Goal: Information Seeking & Learning: Check status

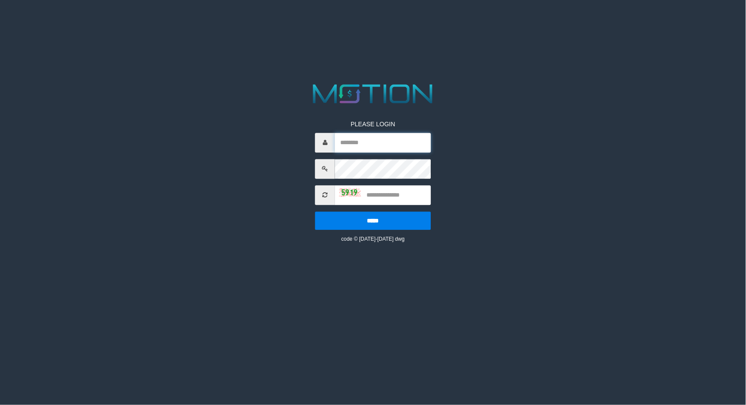
type input "*********"
click at [405, 191] on input "text" at bounding box center [383, 195] width 96 height 20
type input "****"
click at [315, 212] on input "*****" at bounding box center [372, 221] width 115 height 18
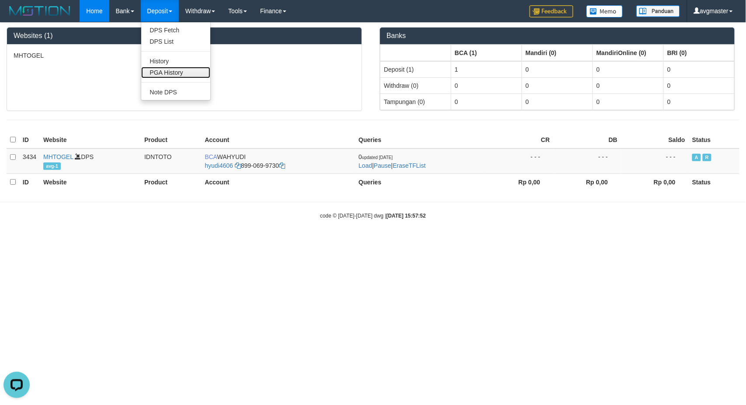
drag, startPoint x: 174, startPoint y: 67, endPoint x: 112, endPoint y: 125, distance: 84.8
click at [174, 67] on link "PGA History" at bounding box center [175, 72] width 69 height 11
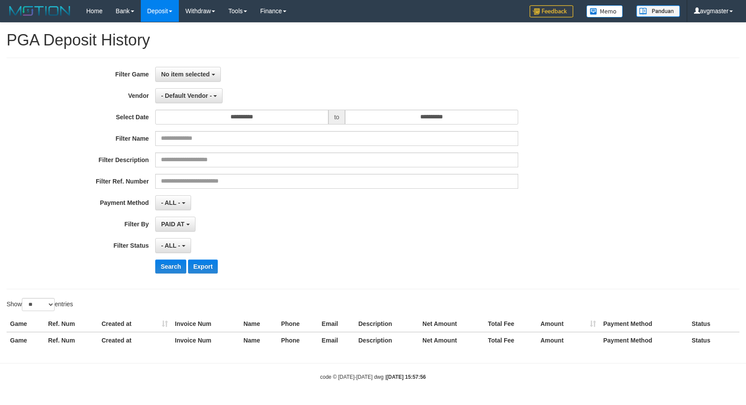
select select
select select "**"
click at [679, 259] on div "**********" at bounding box center [373, 173] width 746 height 213
click at [199, 73] on span "No item selected" at bounding box center [185, 74] width 49 height 7
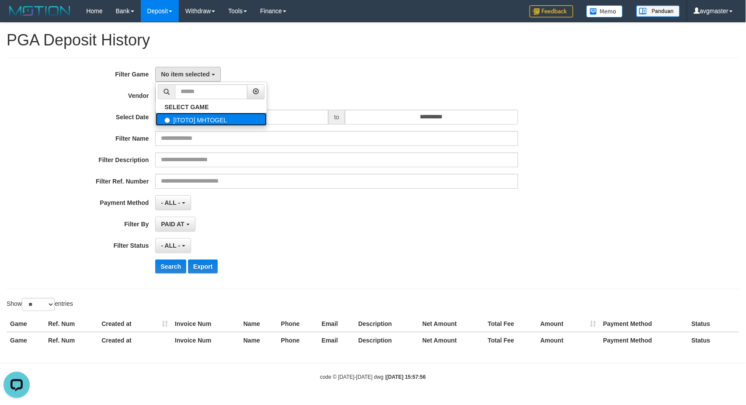
click at [196, 122] on label "[ITOTO] MHTOGEL" at bounding box center [211, 119] width 111 height 13
select select "***"
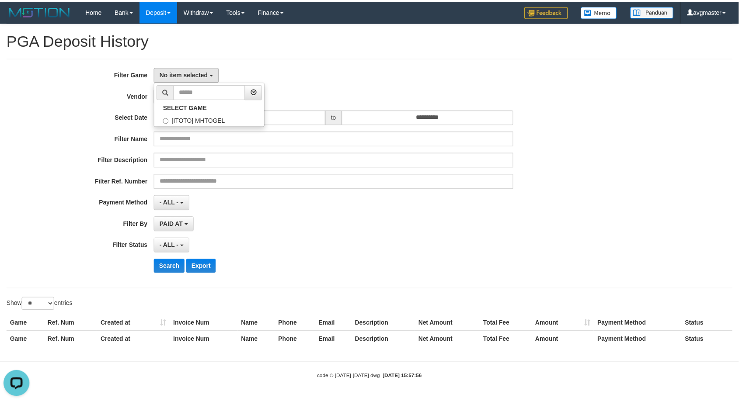
scroll to position [7, 0]
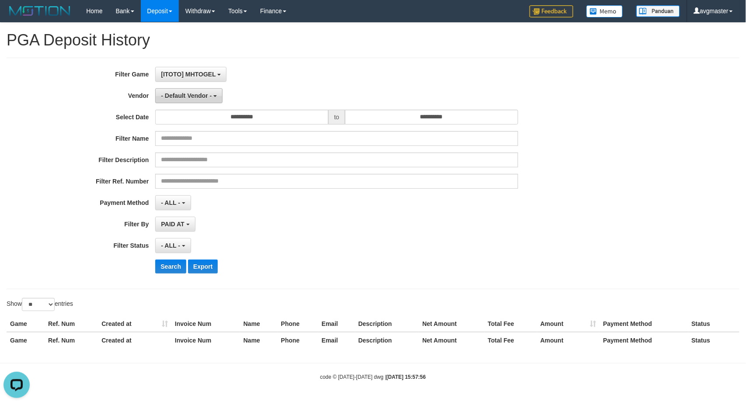
click at [196, 101] on button "- Default Vendor -" at bounding box center [188, 95] width 67 height 15
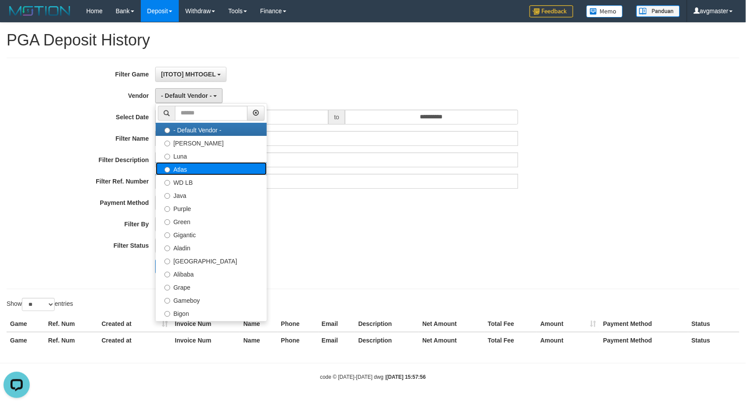
click at [199, 171] on label "Atlas" at bounding box center [211, 168] width 111 height 13
select select "**********"
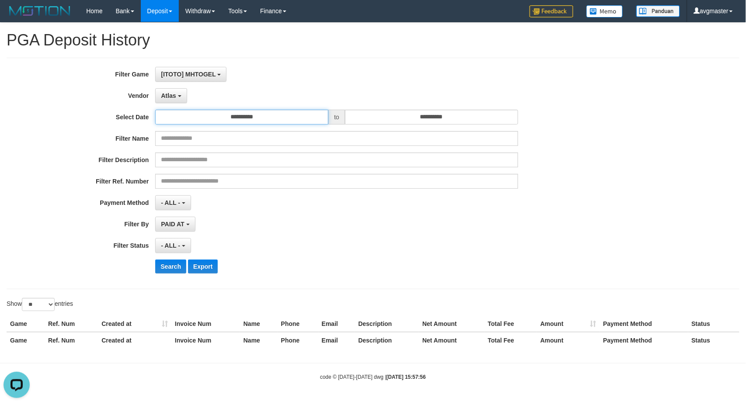
click at [282, 112] on input "**********" at bounding box center [241, 117] width 173 height 15
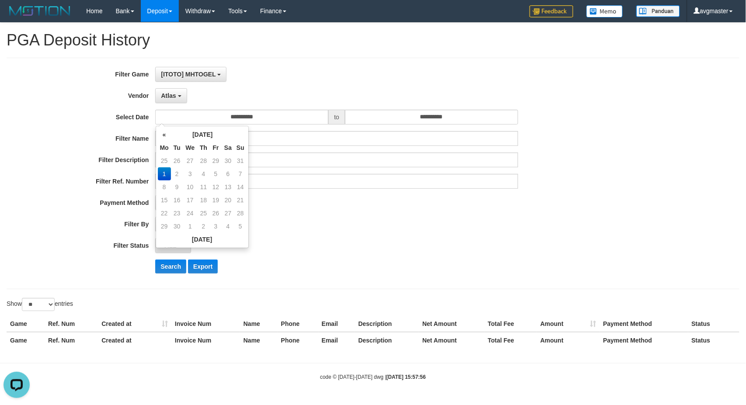
drag, startPoint x: 237, startPoint y: 159, endPoint x: 398, endPoint y: 135, distance: 163.2
click at [240, 159] on td "31" at bounding box center [240, 160] width 12 height 13
type input "**********"
click at [441, 115] on input "**********" at bounding box center [431, 117] width 173 height 15
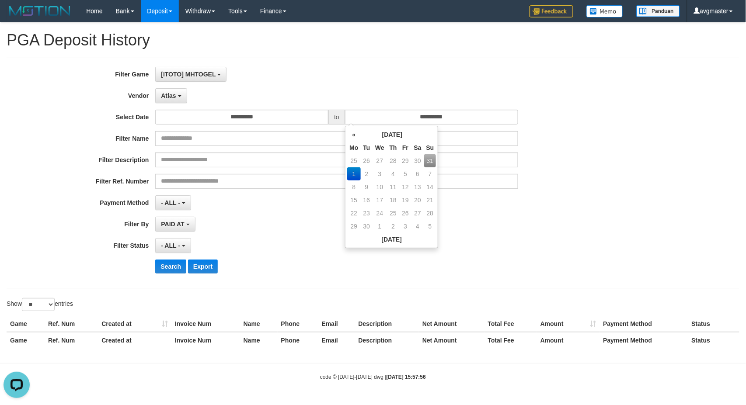
click at [432, 160] on td "31" at bounding box center [430, 160] width 12 height 13
type input "**********"
click at [174, 244] on span "- ALL -" at bounding box center [170, 245] width 19 height 7
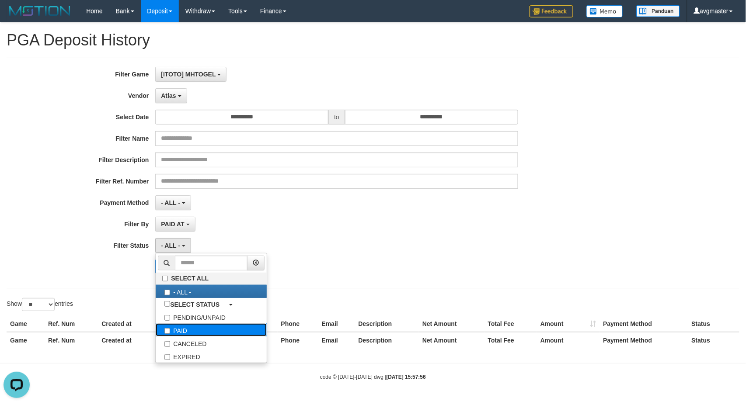
click at [197, 328] on label "PAID" at bounding box center [211, 330] width 111 height 13
select select "*"
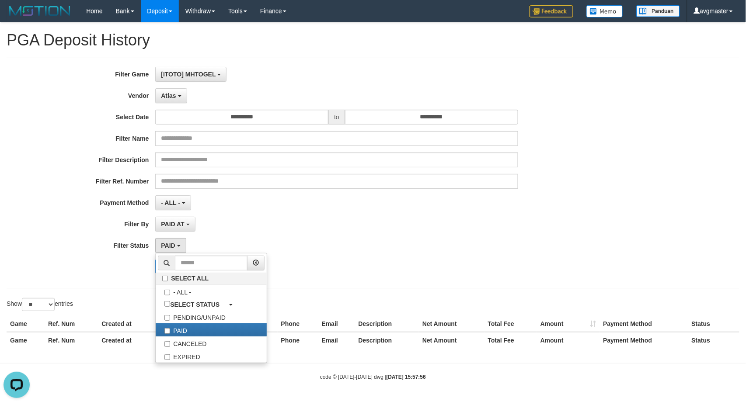
drag, startPoint x: 93, startPoint y: 283, endPoint x: 148, endPoint y: 283, distance: 54.7
click at [100, 283] on div "**********" at bounding box center [373, 174] width 733 height 232
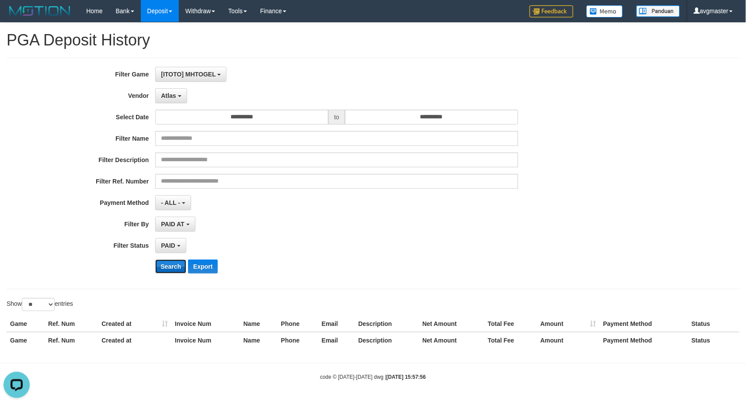
click at [163, 273] on button "Search" at bounding box center [170, 267] width 31 height 14
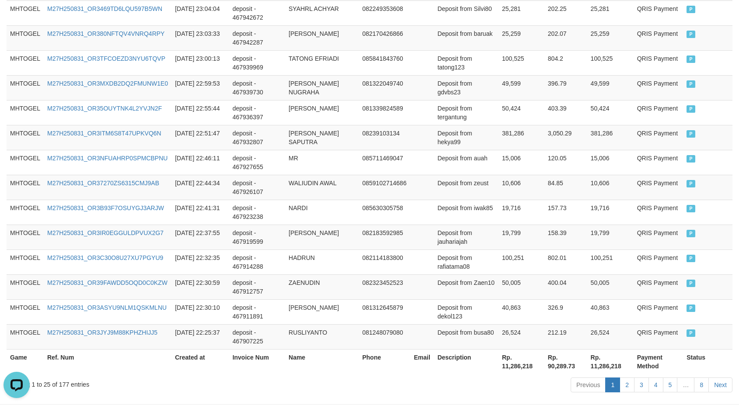
scroll to position [655, 0]
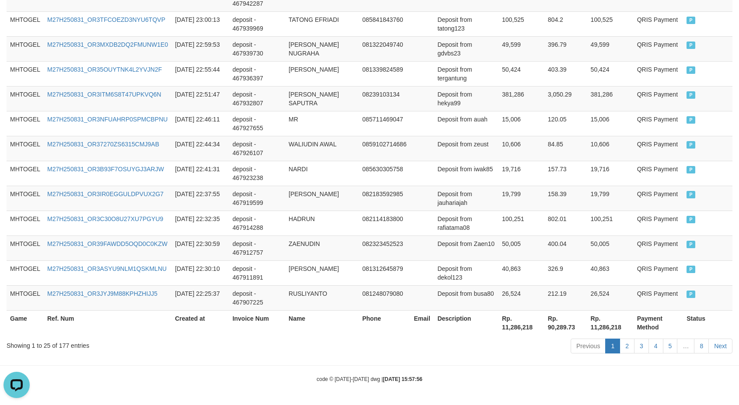
click at [519, 329] on th "Rp. 11,286,218" at bounding box center [522, 323] width 46 height 25
copy th "11,286,218"
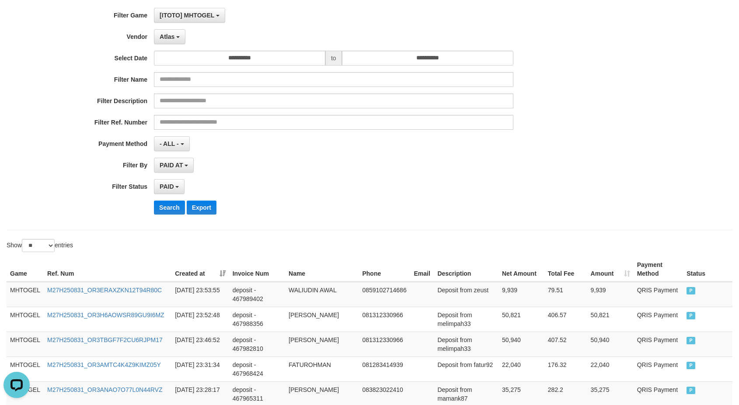
scroll to position [0, 0]
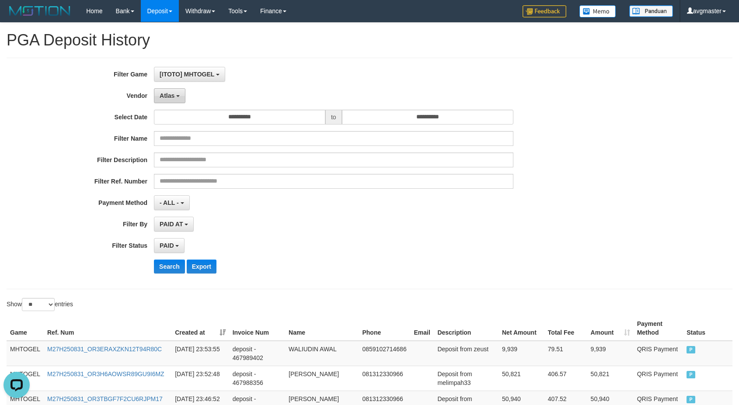
click at [182, 93] on button "Atlas" at bounding box center [169, 95] width 31 height 15
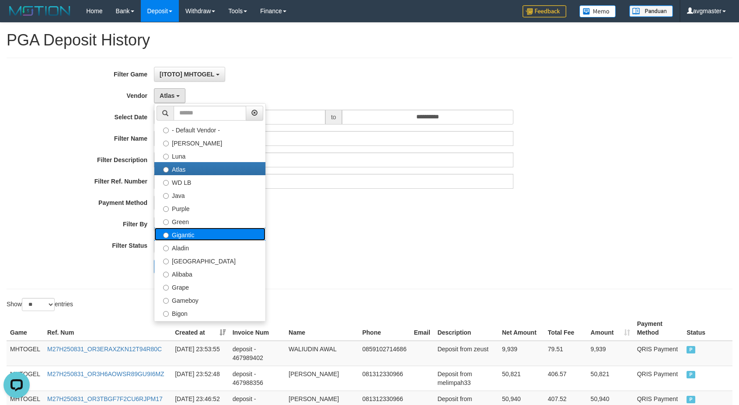
click at [199, 230] on label "Gigantic" at bounding box center [209, 234] width 111 height 13
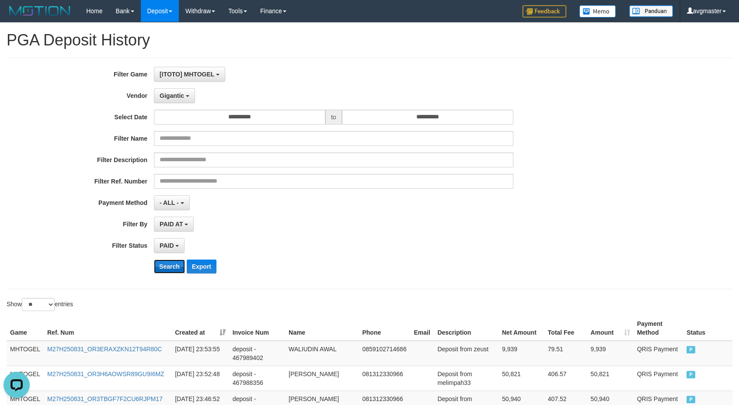
click at [168, 265] on button "Search" at bounding box center [169, 267] width 31 height 14
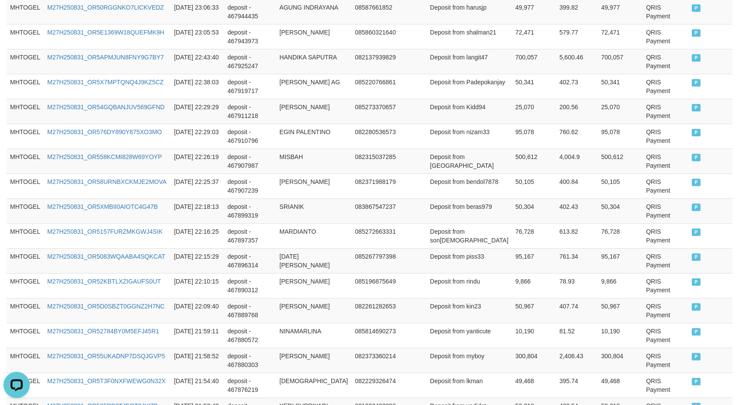
scroll to position [655, 0]
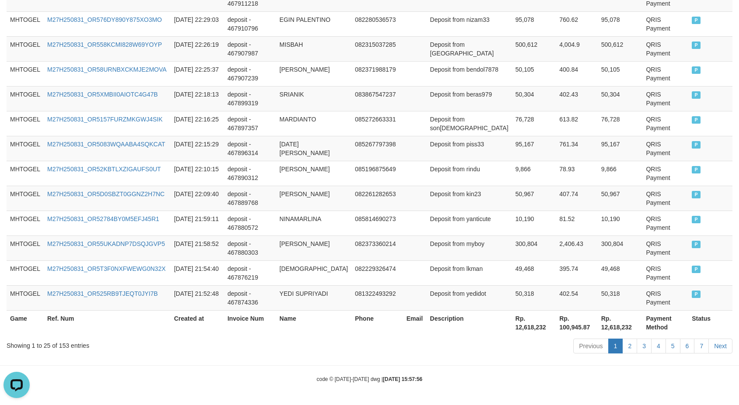
click at [518, 330] on th "Rp. 12,618,232" at bounding box center [534, 323] width 44 height 25
copy th "12,618,232"
click at [517, 330] on th "Rp. 12,618,232" at bounding box center [534, 323] width 44 height 25
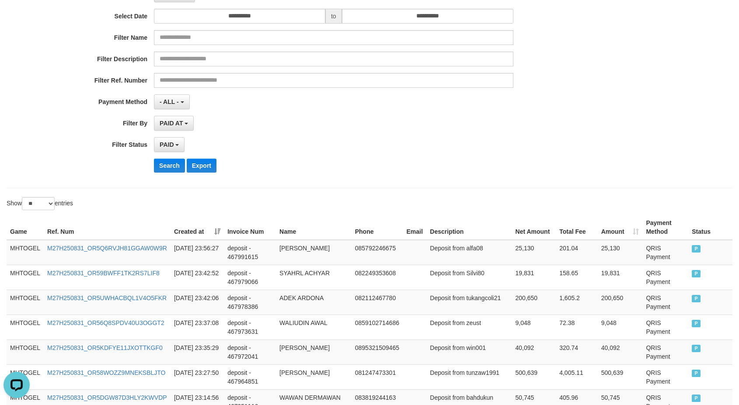
scroll to position [0, 0]
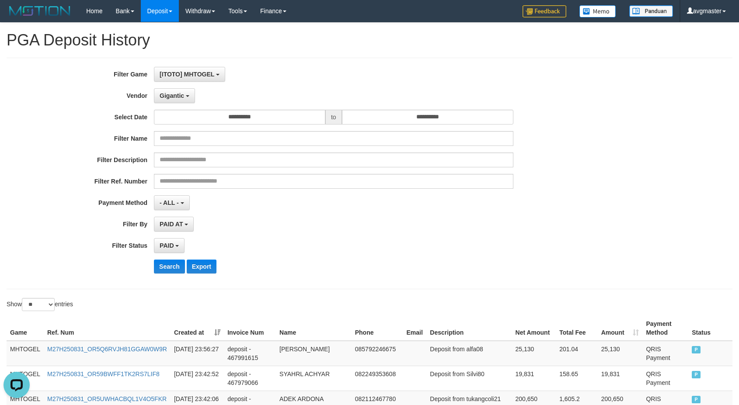
click at [191, 106] on div "**********" at bounding box center [308, 173] width 616 height 213
click at [184, 96] on button "Gigantic" at bounding box center [174, 95] width 41 height 15
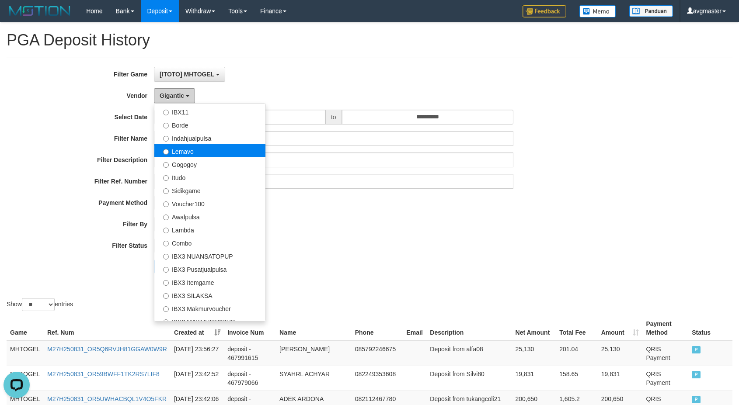
scroll to position [238, 0]
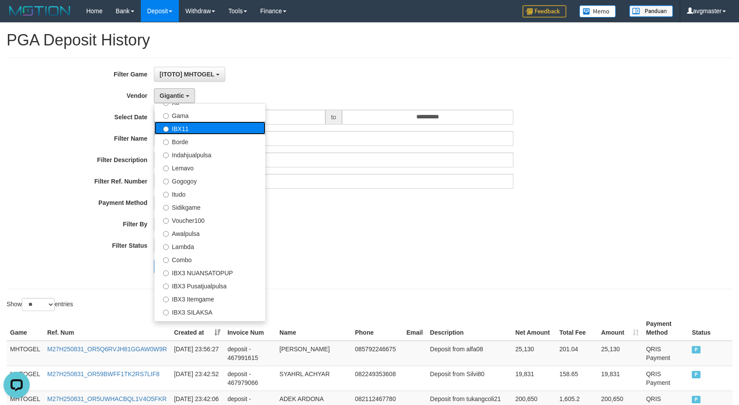
click at [209, 129] on label "IBX11" at bounding box center [209, 128] width 111 height 13
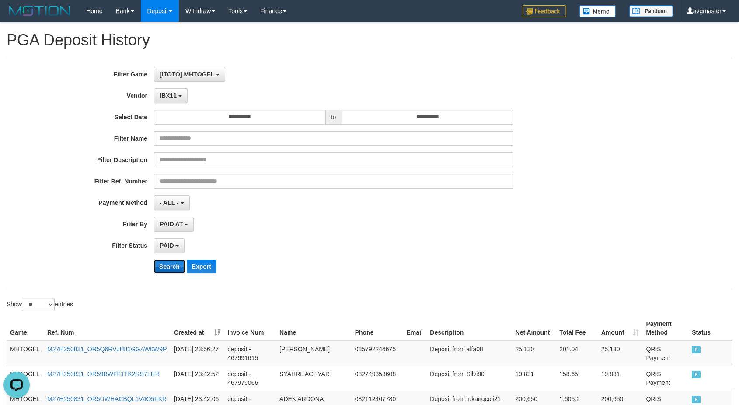
click at [171, 264] on button "Search" at bounding box center [169, 267] width 31 height 14
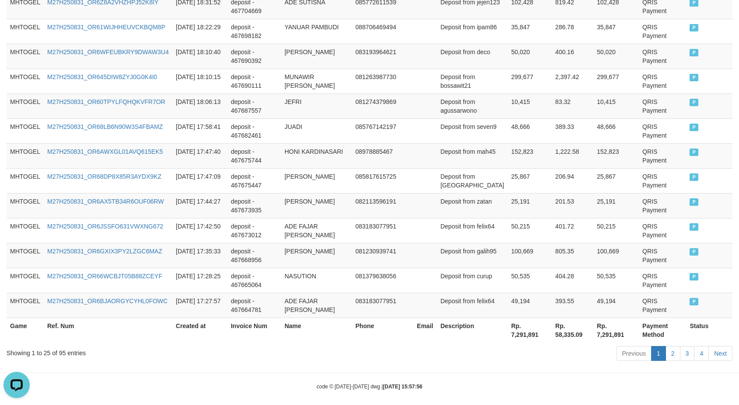
scroll to position [655, 0]
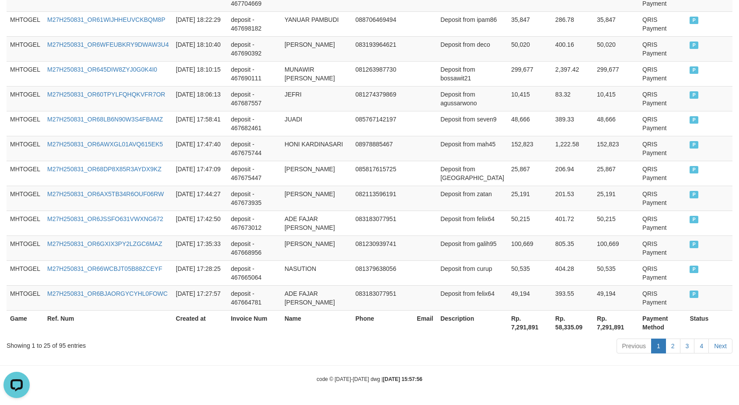
click at [528, 324] on th "Rp. 7,291,891" at bounding box center [530, 323] width 44 height 25
copy th "7,291,891"
click at [528, 324] on th "Rp. 7,291,891" at bounding box center [530, 323] width 44 height 25
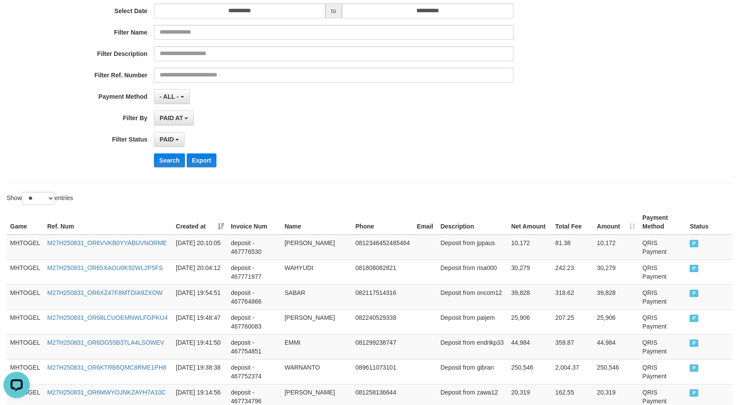
scroll to position [0, 0]
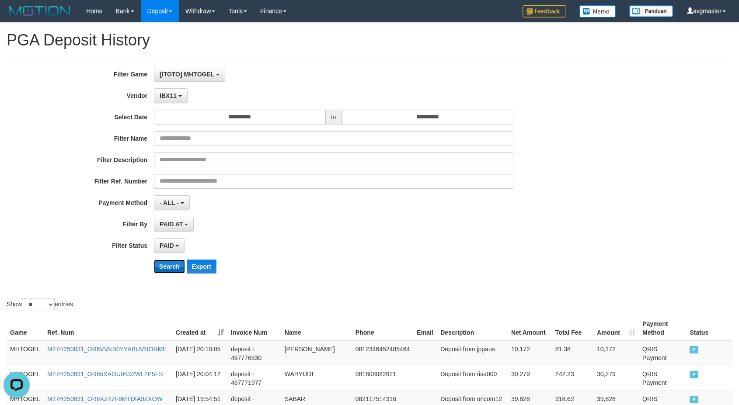
click at [169, 264] on button "Search" at bounding box center [169, 267] width 31 height 14
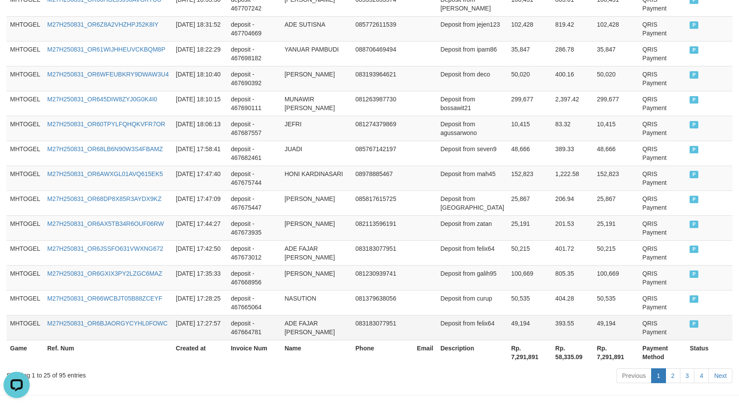
scroll to position [655, 0]
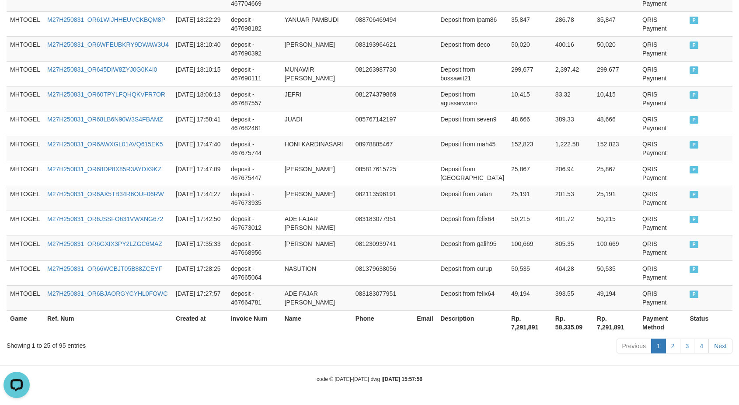
click at [512, 325] on th "Rp. 7,291,891" at bounding box center [530, 323] width 44 height 25
copy th "7,291,891"
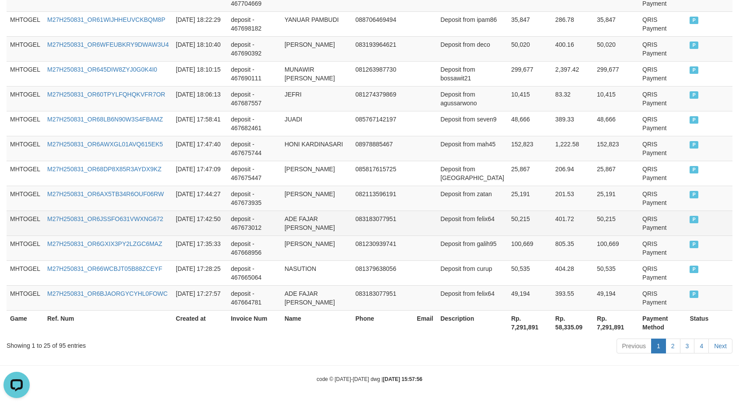
drag, startPoint x: 702, startPoint y: 211, endPoint x: 688, endPoint y: 212, distance: 14.0
click at [701, 211] on td "P" at bounding box center [709, 223] width 46 height 25
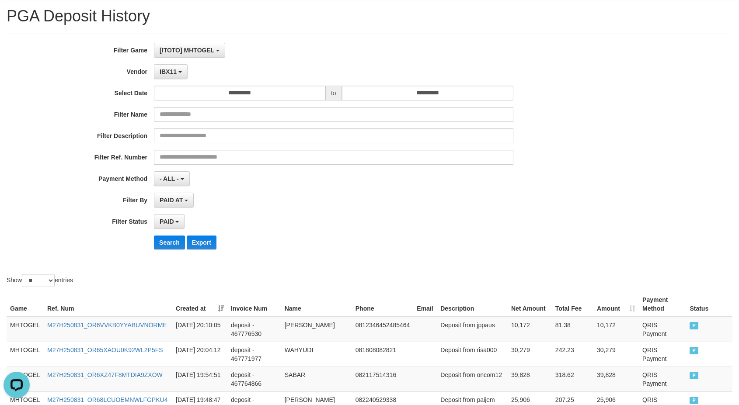
scroll to position [0, 0]
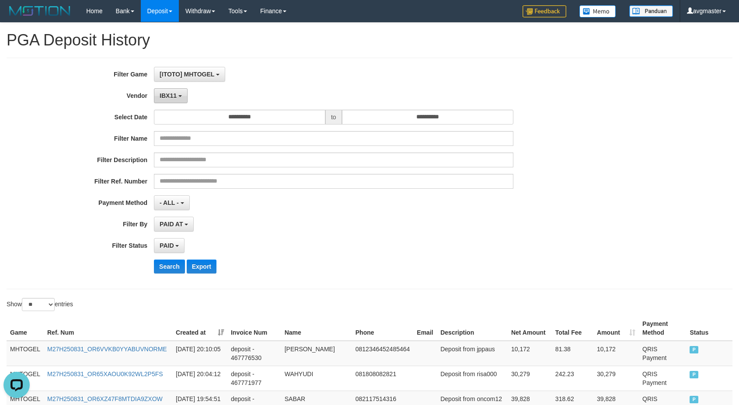
click at [181, 98] on button "IBX11" at bounding box center [171, 95] width 34 height 15
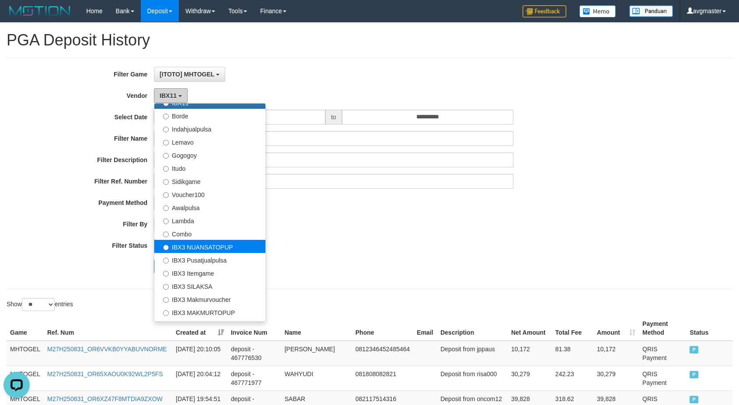
scroll to position [286, 0]
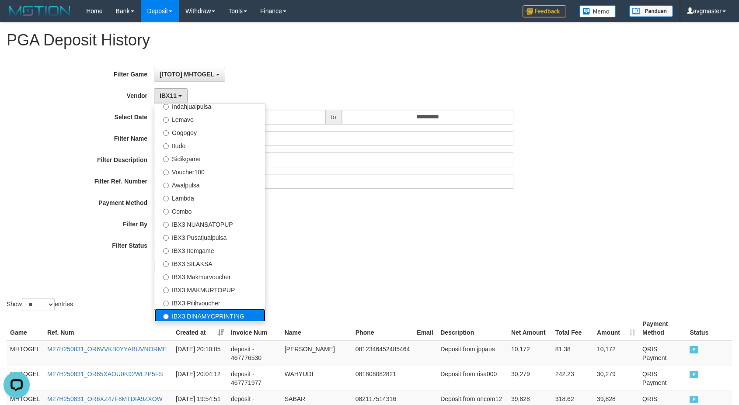
click at [241, 314] on label "IBX3 DINAMYCPRINTING" at bounding box center [209, 315] width 111 height 13
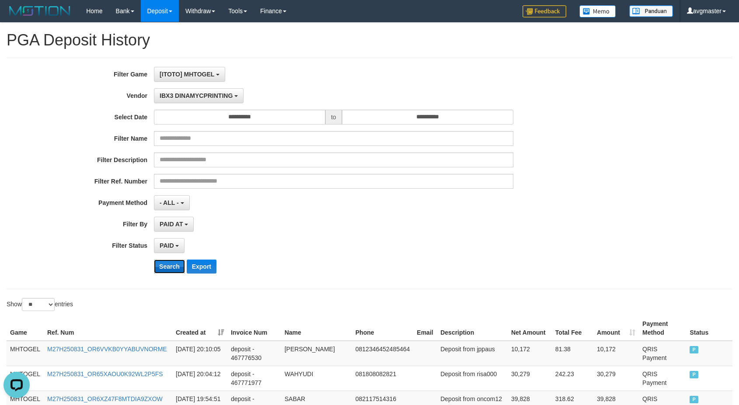
click at [165, 266] on button "Search" at bounding box center [169, 267] width 31 height 14
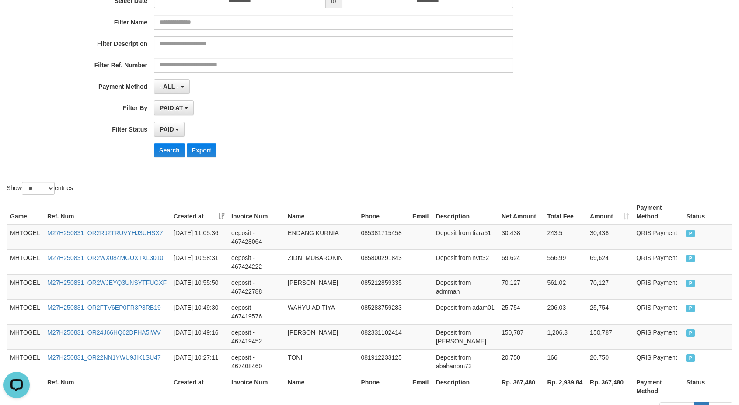
scroll to position [181, 0]
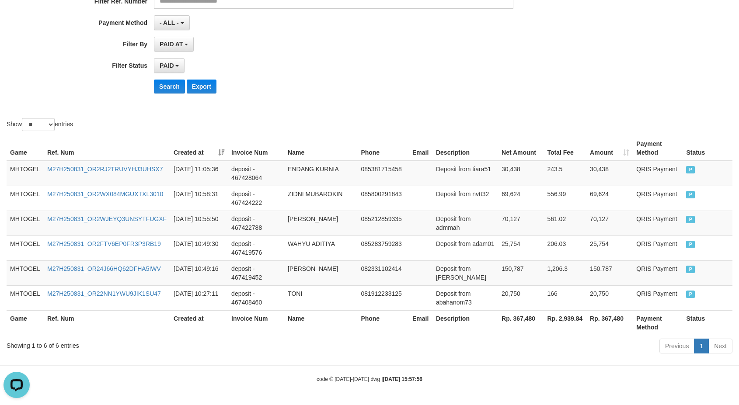
click at [525, 325] on th "Rp. 367,480" at bounding box center [520, 323] width 45 height 25
click at [524, 319] on th "Rp. 367,480" at bounding box center [520, 323] width 45 height 25
copy th "367,480"
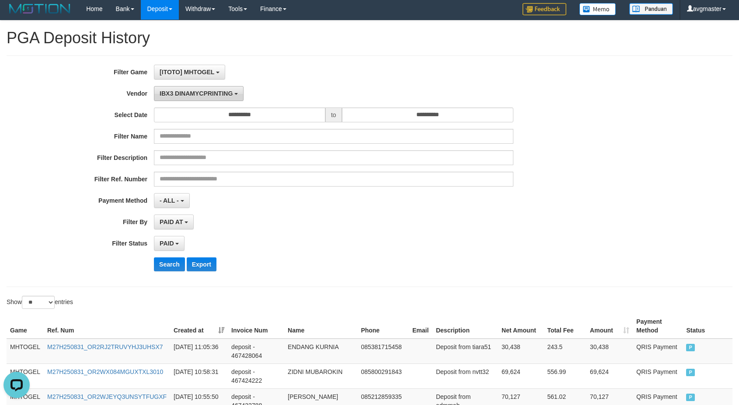
scroll to position [0, 0]
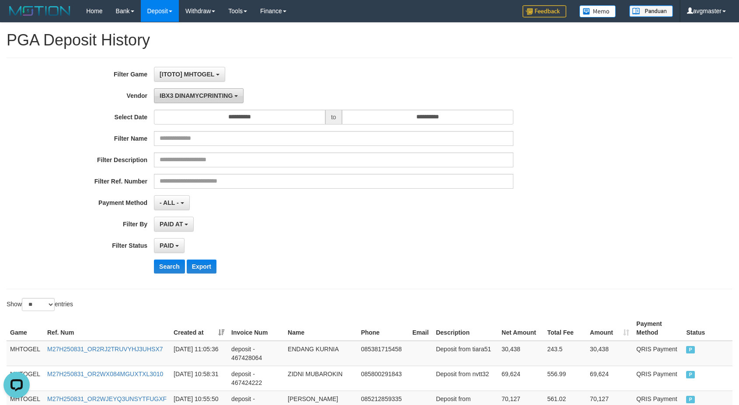
click at [215, 98] on span "IBX3 DINAMYCPRINTING" at bounding box center [196, 95] width 73 height 7
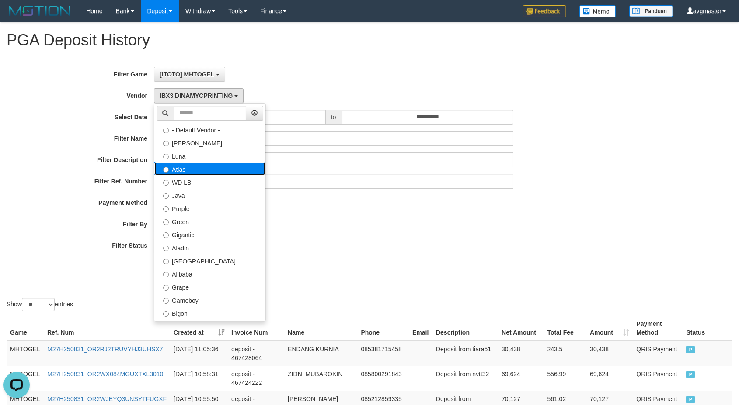
click at [191, 172] on label "Atlas" at bounding box center [209, 168] width 111 height 13
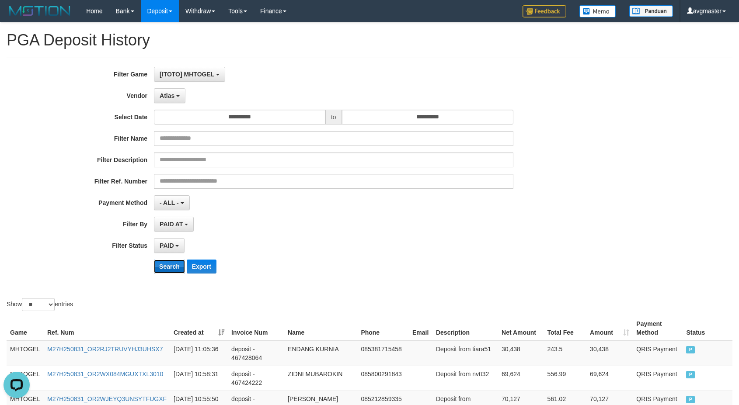
click at [172, 267] on button "Search" at bounding box center [169, 267] width 31 height 14
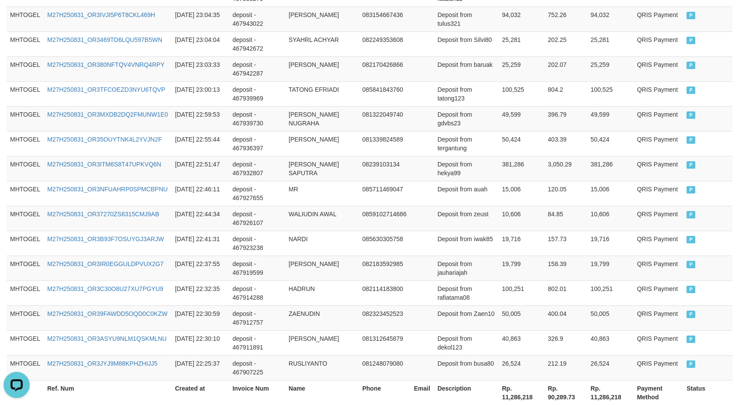
scroll to position [655, 0]
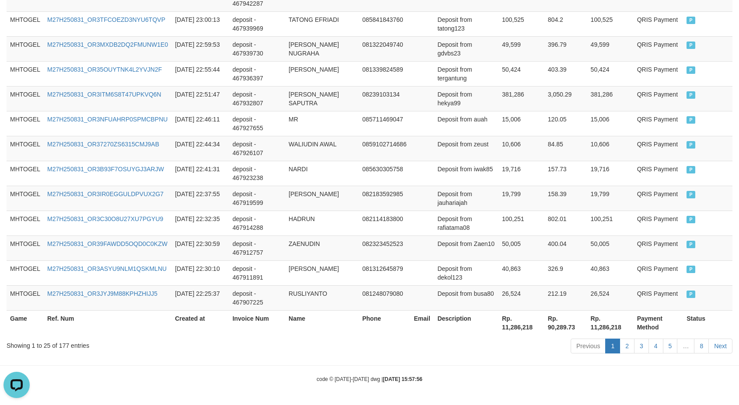
click at [517, 320] on th "Rp. 11,286,218" at bounding box center [522, 323] width 46 height 25
click at [514, 329] on th "Rp. 11,286,218" at bounding box center [522, 323] width 46 height 25
copy th "11,286,218"
drag, startPoint x: 671, startPoint y: 207, endPoint x: 352, endPoint y: 141, distance: 326.1
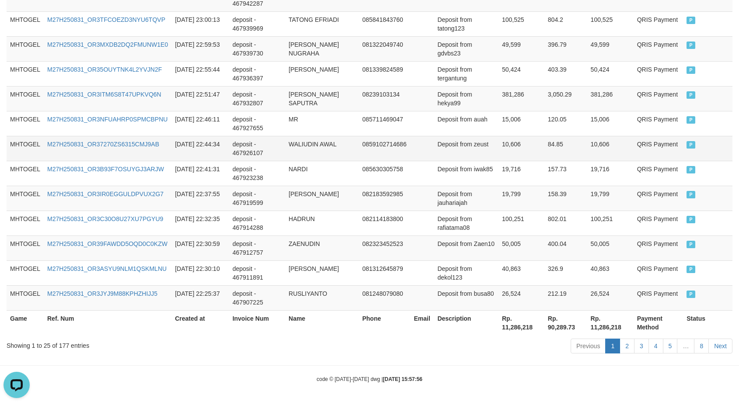
click at [670, 207] on td "QRIS Payment" at bounding box center [659, 198] width 50 height 25
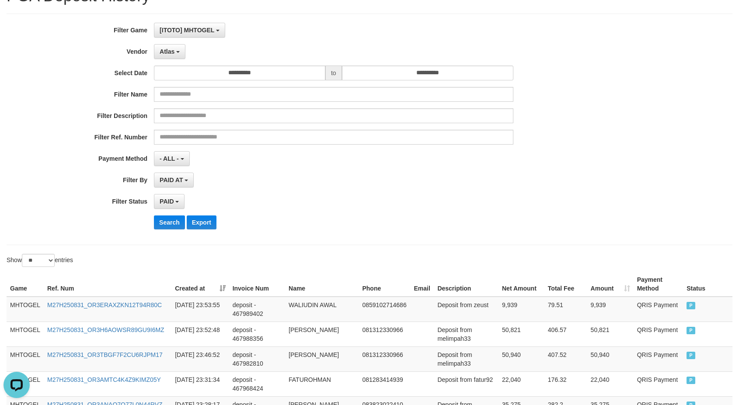
scroll to position [0, 0]
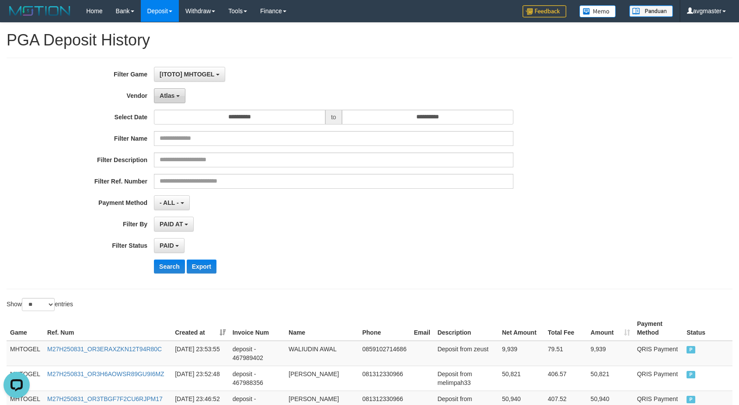
click at [179, 99] on button "Atlas" at bounding box center [169, 95] width 31 height 15
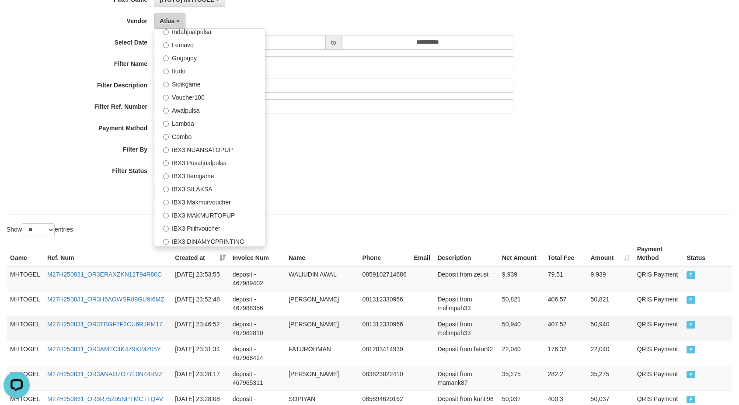
scroll to position [146, 0]
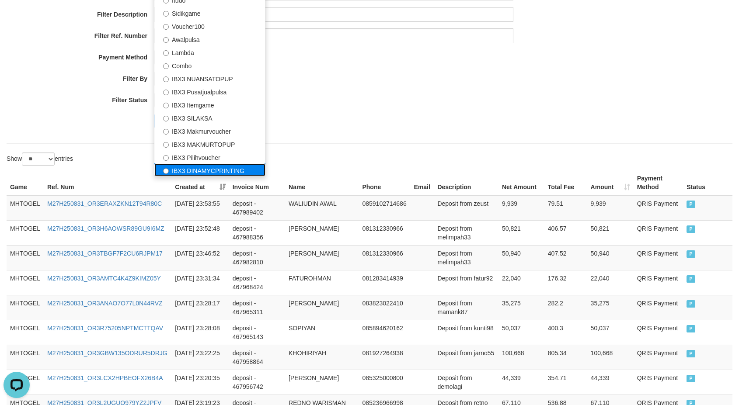
click at [235, 174] on label "IBX3 DINAMYCPRINTING" at bounding box center [209, 170] width 111 height 13
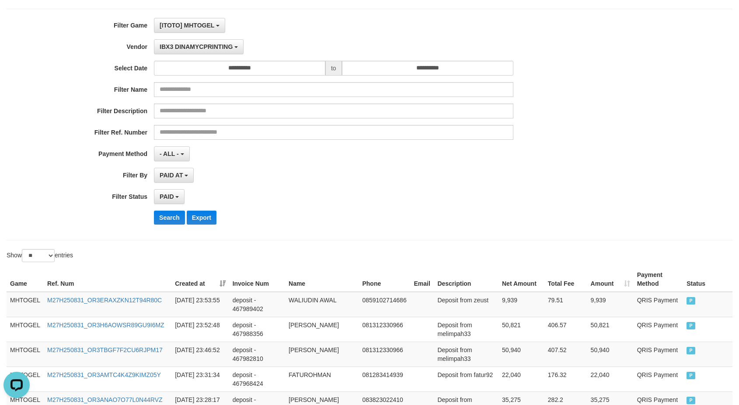
scroll to position [0, 0]
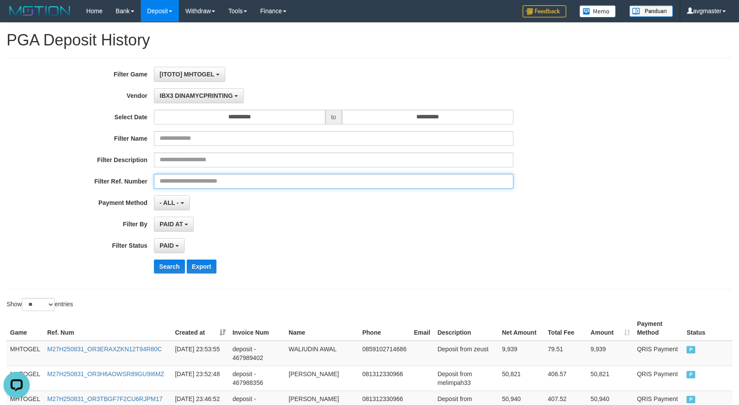
click at [230, 188] on input "text" at bounding box center [334, 181] width 360 height 15
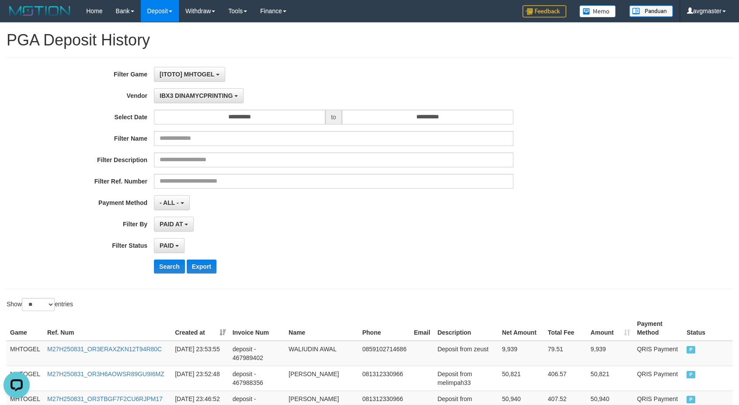
drag, startPoint x: 678, startPoint y: 233, endPoint x: 485, endPoint y: 141, distance: 214.6
click at [674, 229] on div "**********" at bounding box center [369, 173] width 739 height 213
click at [164, 267] on button "Search" at bounding box center [169, 267] width 31 height 14
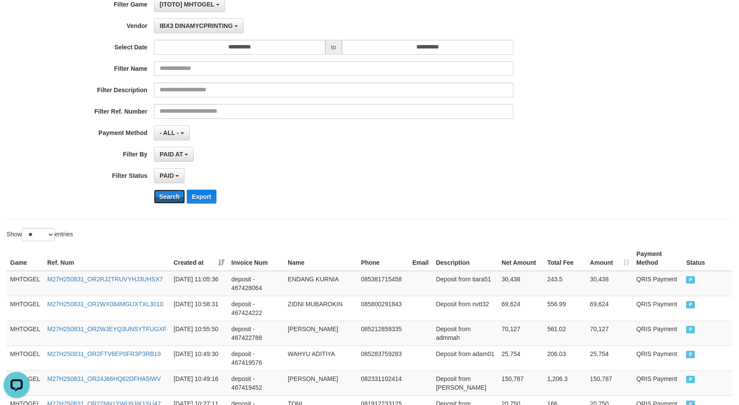
scroll to position [181, 0]
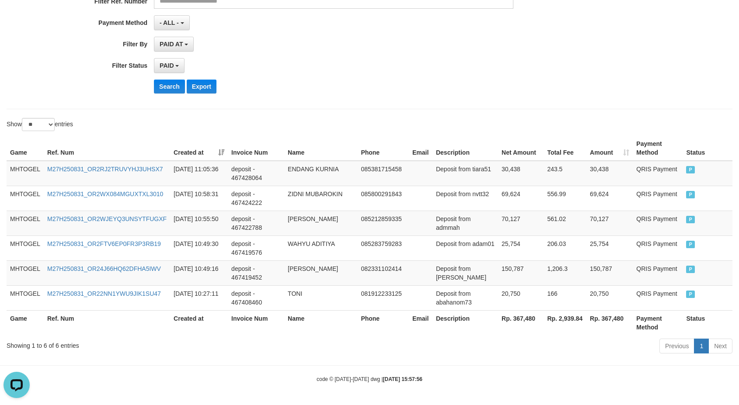
click at [519, 318] on th "Rp. 367,480" at bounding box center [520, 323] width 45 height 25
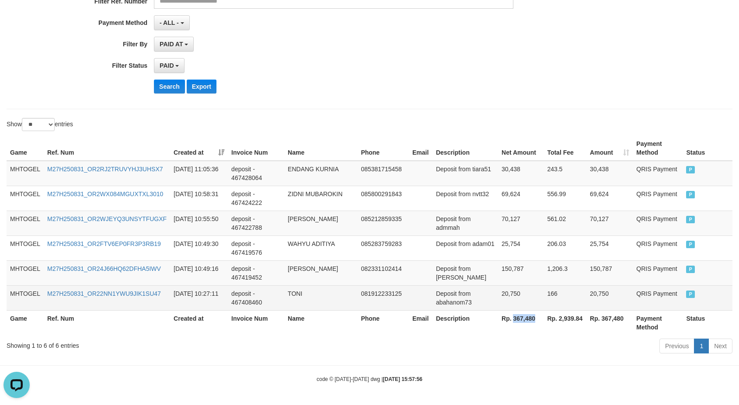
copy th "367,480"
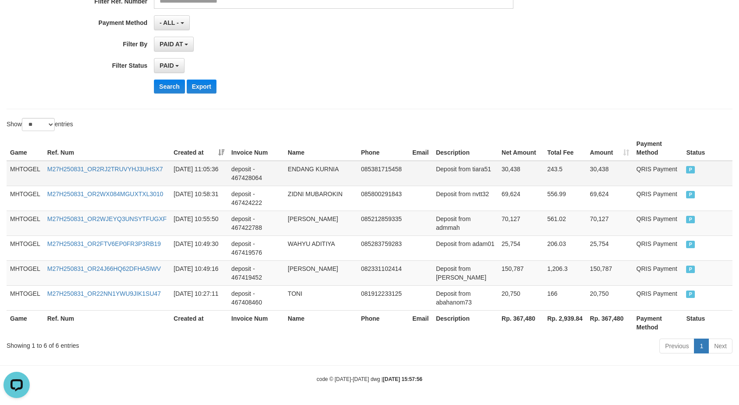
drag, startPoint x: 716, startPoint y: 194, endPoint x: 501, endPoint y: 165, distance: 216.6
click at [715, 194] on td "P" at bounding box center [708, 198] width 50 height 25
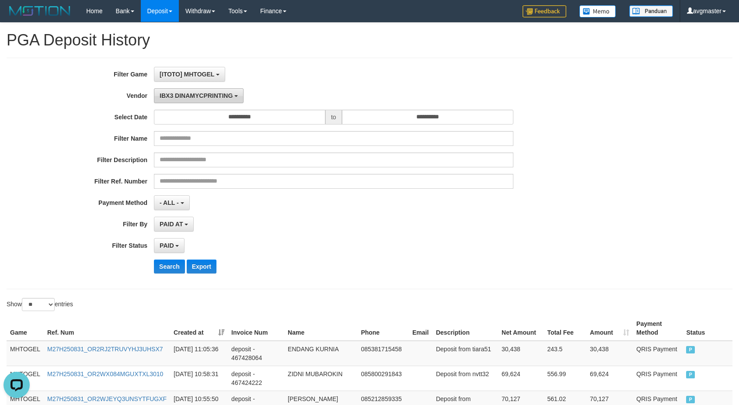
click at [195, 94] on span "IBX3 DINAMYCPRINTING" at bounding box center [196, 95] width 73 height 7
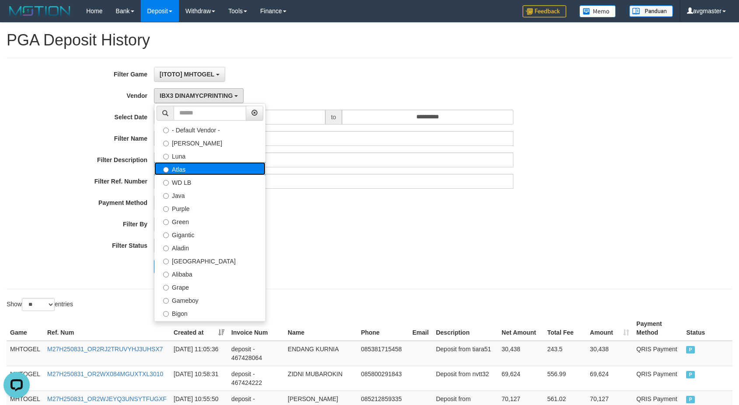
click at [196, 164] on label "Atlas" at bounding box center [209, 168] width 111 height 13
select select "**********"
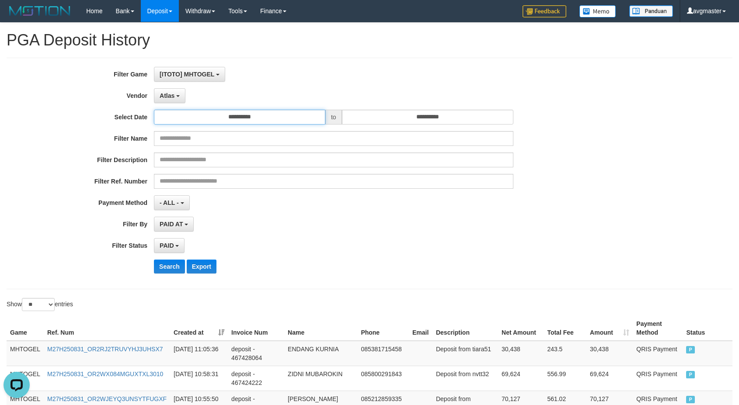
click at [238, 114] on input "**********" at bounding box center [239, 117] width 171 height 15
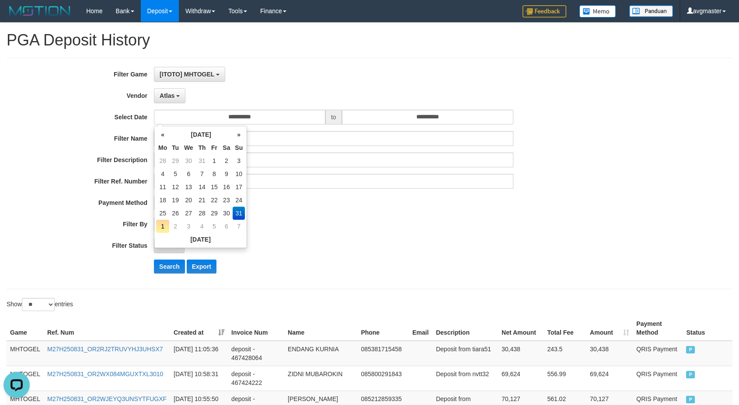
drag, startPoint x: 336, startPoint y: 207, endPoint x: 209, endPoint y: 257, distance: 136.5
click at [333, 209] on div "- ALL - SELECT ALL - ALL - SELECT PAYMENT METHOD Mandiri BNI OVO CIMB BRI MAYBA…" at bounding box center [334, 203] width 360 height 15
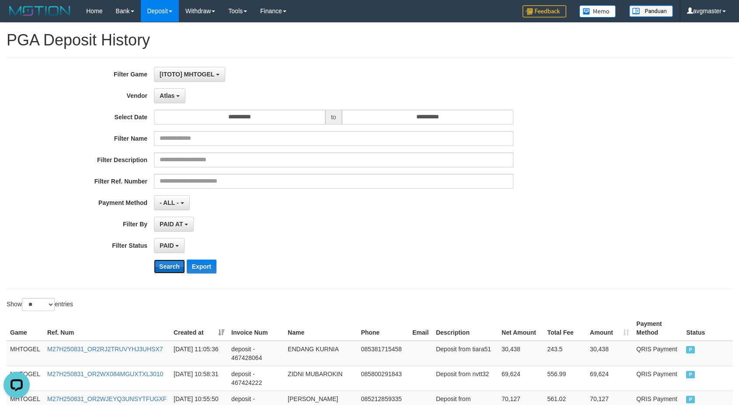
click at [164, 263] on button "Search" at bounding box center [169, 267] width 31 height 14
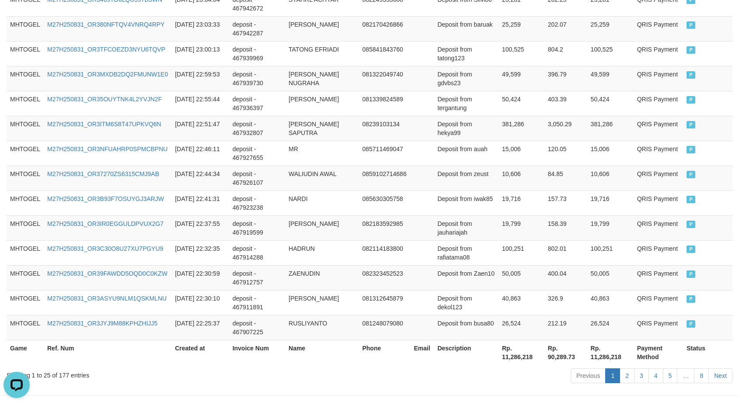
scroll to position [655, 0]
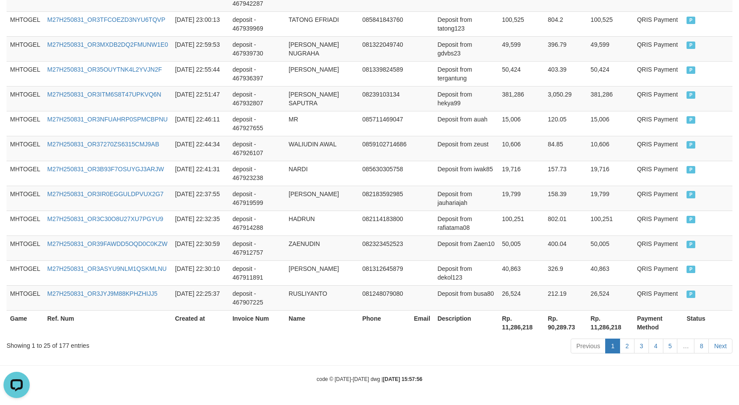
click at [521, 321] on th "Rp. 11,286,218" at bounding box center [522, 323] width 46 height 25
copy th "."
click at [521, 326] on th "Rp. 11,286,218" at bounding box center [522, 323] width 46 height 25
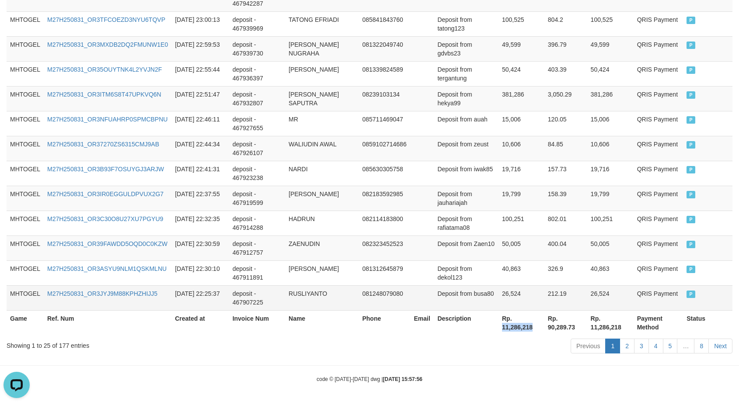
copy th "11,286,218"
click at [659, 209] on td "QRIS Payment" at bounding box center [659, 198] width 50 height 25
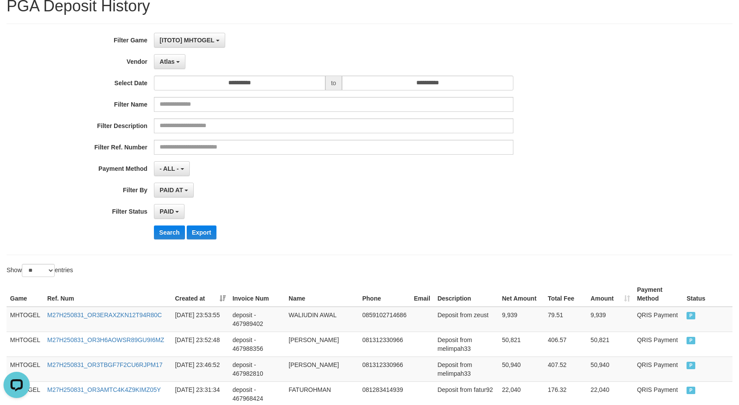
scroll to position [0, 0]
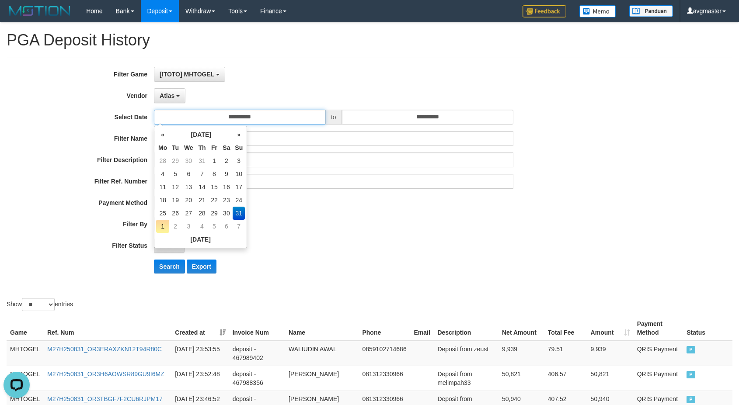
click at [238, 114] on input "**********" at bounding box center [239, 117] width 171 height 15
click at [167, 212] on td "25" at bounding box center [162, 213] width 13 height 13
type input "**********"
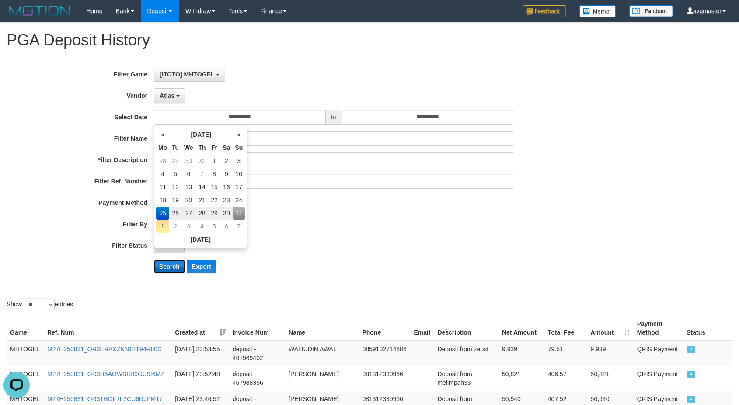
click at [155, 270] on button "Search" at bounding box center [169, 267] width 31 height 14
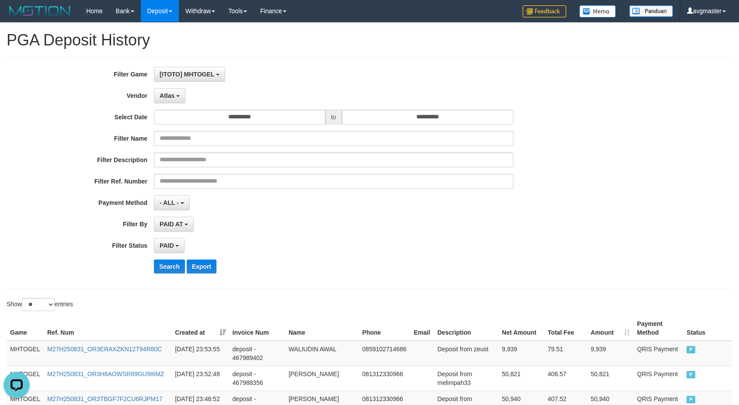
drag, startPoint x: 707, startPoint y: 321, endPoint x: 731, endPoint y: 347, distance: 35.9
click at [707, 321] on th "Status" at bounding box center [707, 328] width 49 height 25
click at [290, 199] on div "- ALL - SELECT ALL - ALL - SELECT PAYMENT METHOD Mandiri BNI OVO CIMB BRI MAYBA…" at bounding box center [334, 203] width 360 height 15
drag, startPoint x: 653, startPoint y: 231, endPoint x: 316, endPoint y: 227, distance: 337.7
click at [650, 231] on div "**********" at bounding box center [369, 173] width 739 height 213
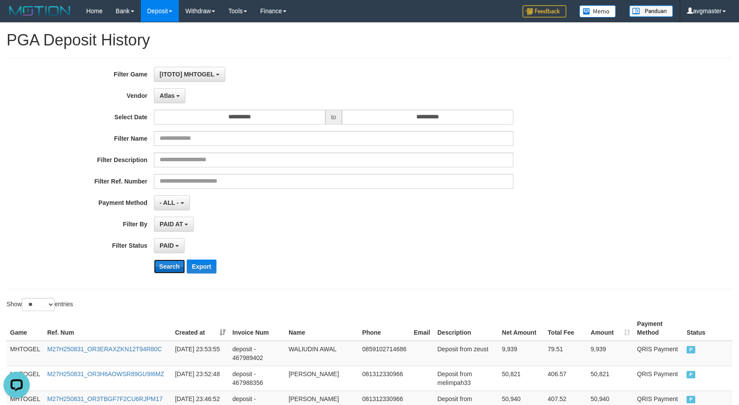
click at [169, 268] on button "Search" at bounding box center [169, 267] width 31 height 14
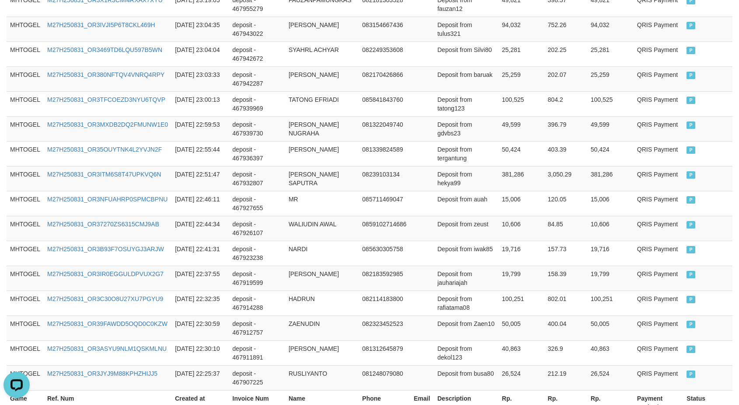
scroll to position [655, 0]
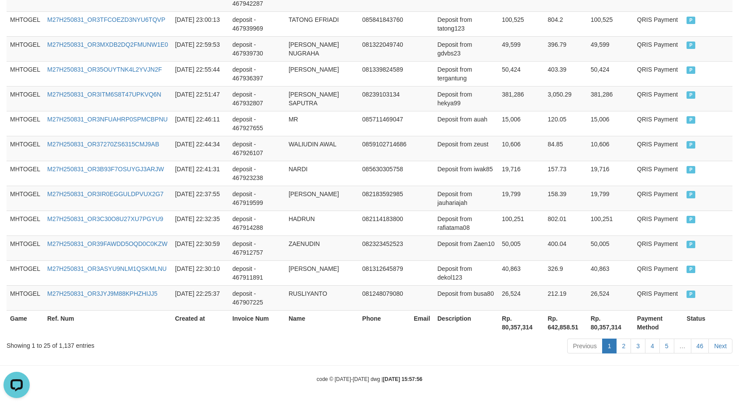
click at [523, 326] on th "Rp. 80,357,314" at bounding box center [522, 323] width 46 height 25
copy th "80,357,314"
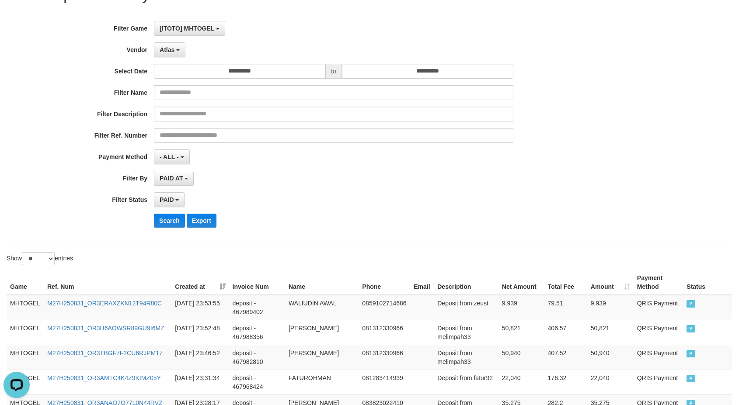
scroll to position [0, 0]
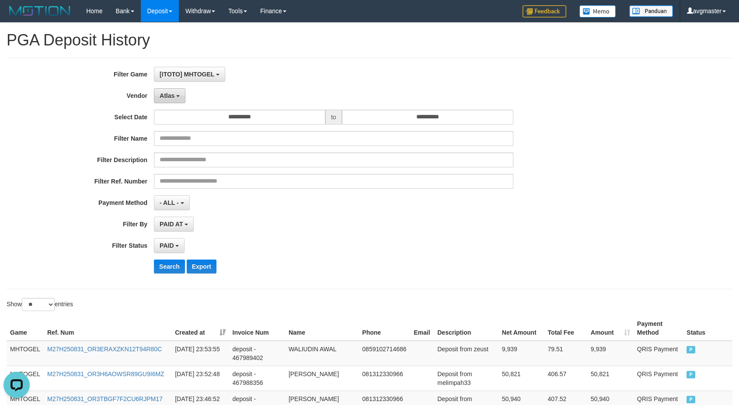
click at [176, 101] on button "Atlas" at bounding box center [169, 95] width 31 height 15
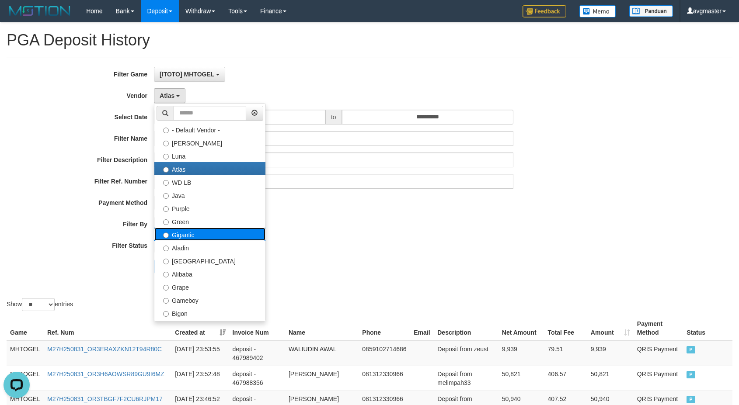
click at [211, 237] on label "Gigantic" at bounding box center [209, 234] width 111 height 13
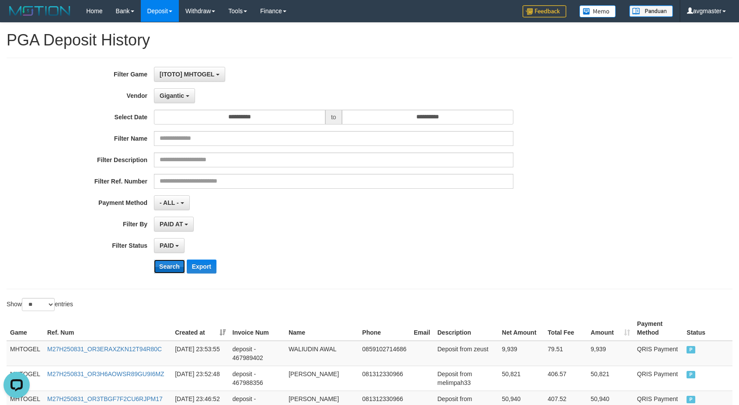
click at [165, 269] on button "Search" at bounding box center [169, 267] width 31 height 14
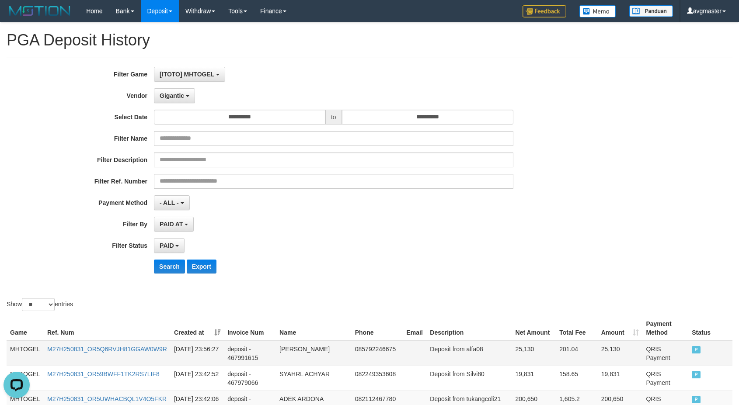
click at [317, 364] on td "[PERSON_NAME]" at bounding box center [314, 353] width 76 height 25
click at [684, 215] on div "**********" at bounding box center [369, 173] width 739 height 213
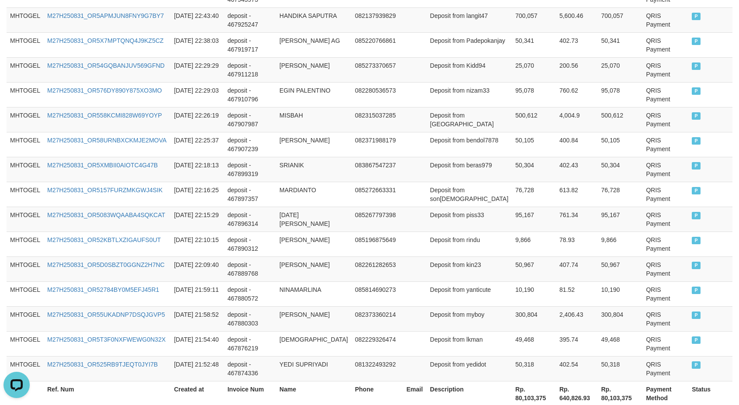
scroll to position [655, 0]
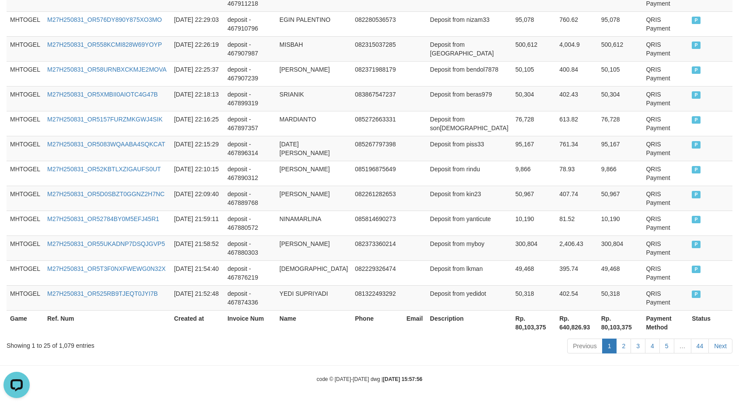
click at [521, 328] on th "Rp. 80,103,375" at bounding box center [534, 323] width 44 height 25
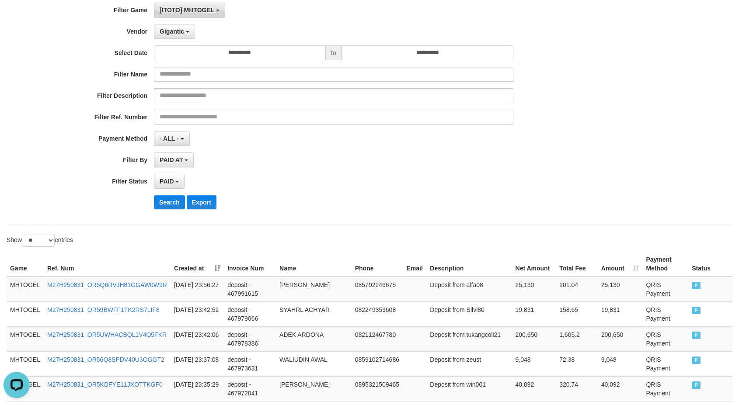
scroll to position [0, 0]
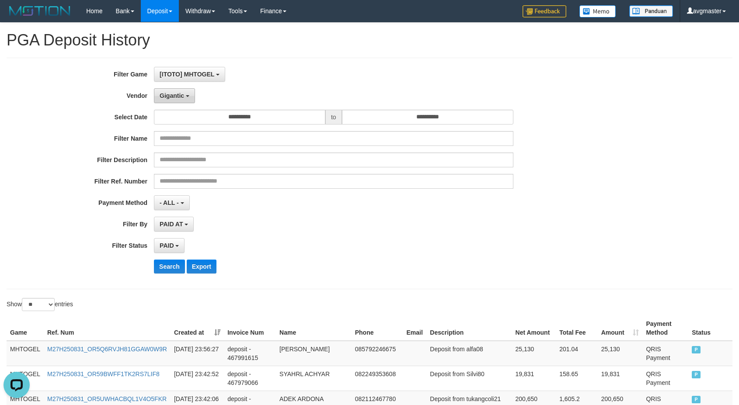
click at [185, 94] on button "Gigantic" at bounding box center [174, 95] width 41 height 15
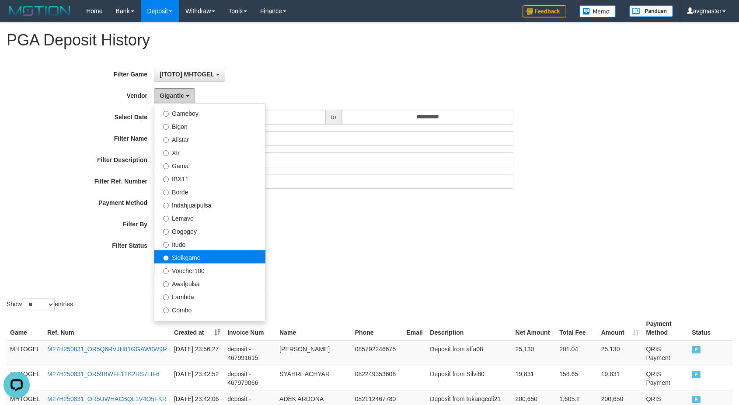
scroll to position [194, 0]
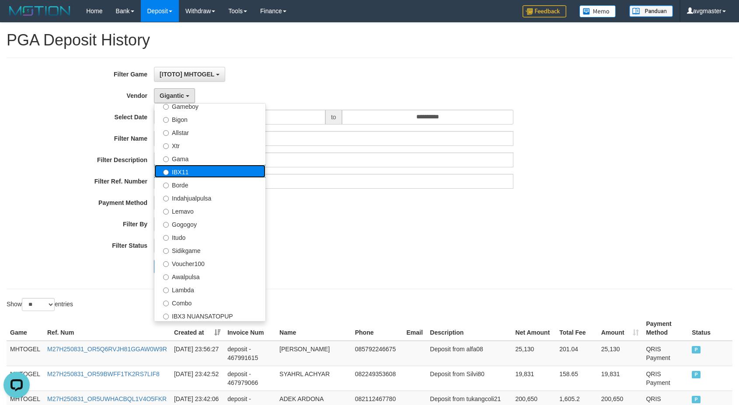
click at [189, 167] on label "IBX11" at bounding box center [209, 171] width 111 height 13
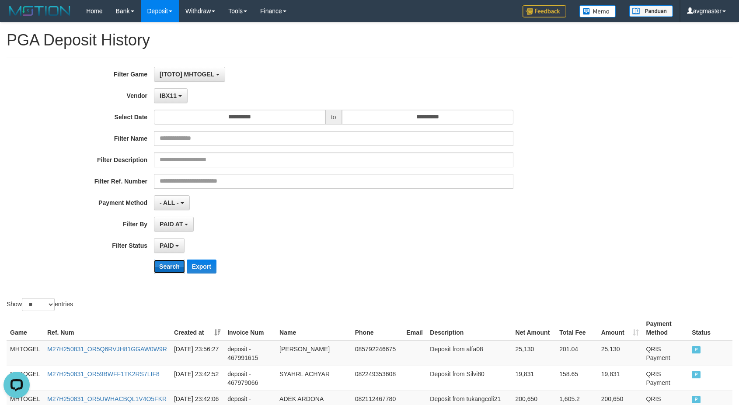
click at [178, 269] on button "Search" at bounding box center [169, 267] width 31 height 14
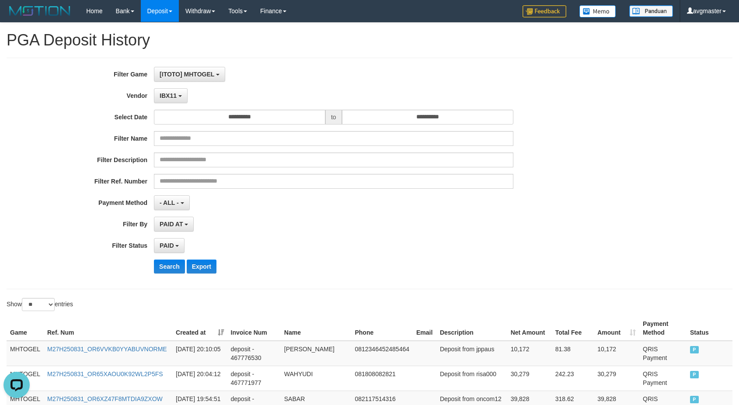
drag, startPoint x: 278, startPoint y: 197, endPoint x: 203, endPoint y: 246, distance: 90.1
click at [275, 202] on div "- ALL - SELECT ALL - ALL - SELECT PAYMENT METHOD Mandiri BNI OVO CIMB BRI MAYBA…" at bounding box center [334, 203] width 360 height 15
click at [152, 273] on div "Search Export" at bounding box center [308, 267] width 616 height 14
click at [159, 267] on button "Search" at bounding box center [169, 267] width 31 height 14
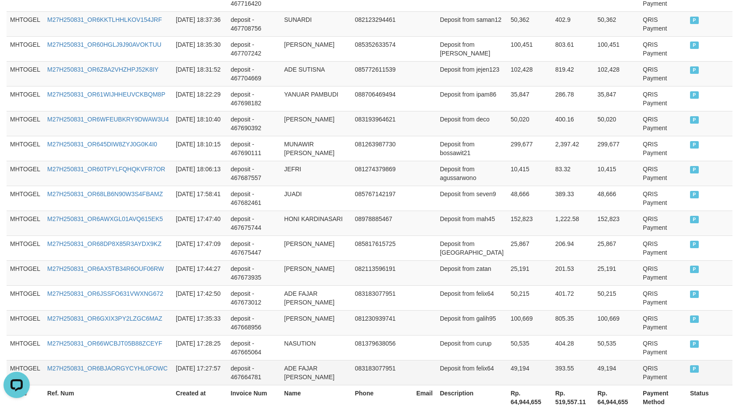
scroll to position [655, 0]
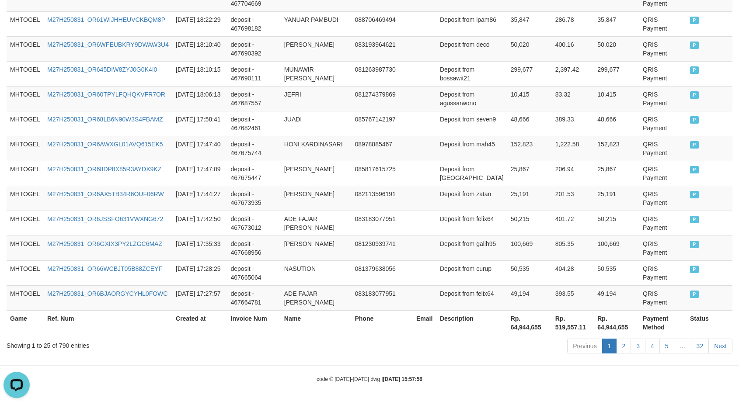
click at [514, 322] on th "Rp. 64,944,655" at bounding box center [529, 323] width 45 height 25
click at [204, 238] on td "[DATE] 17:35:33" at bounding box center [199, 248] width 55 height 25
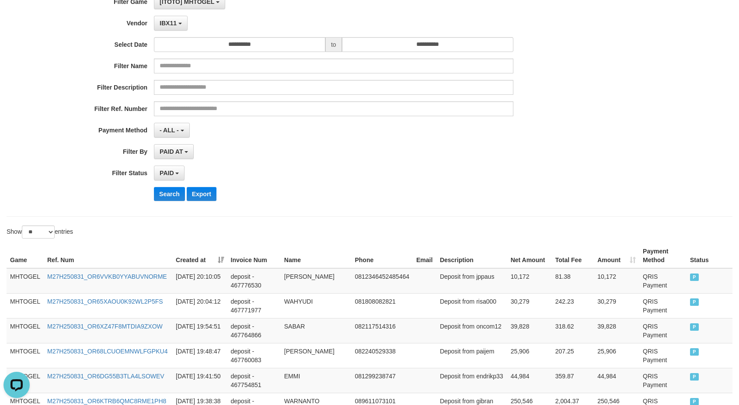
scroll to position [0, 0]
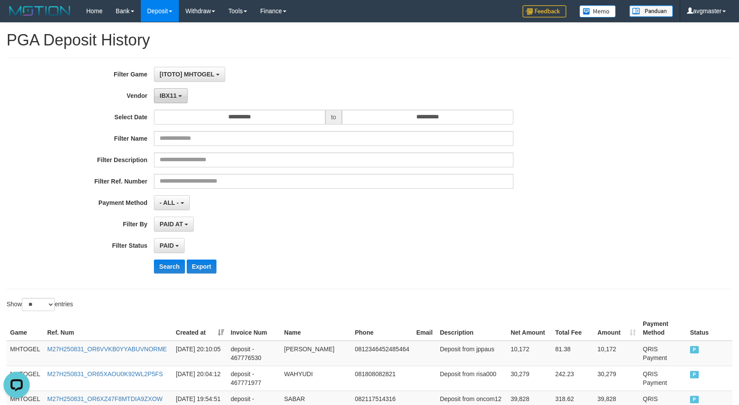
click at [170, 99] on button "IBX11" at bounding box center [171, 95] width 34 height 15
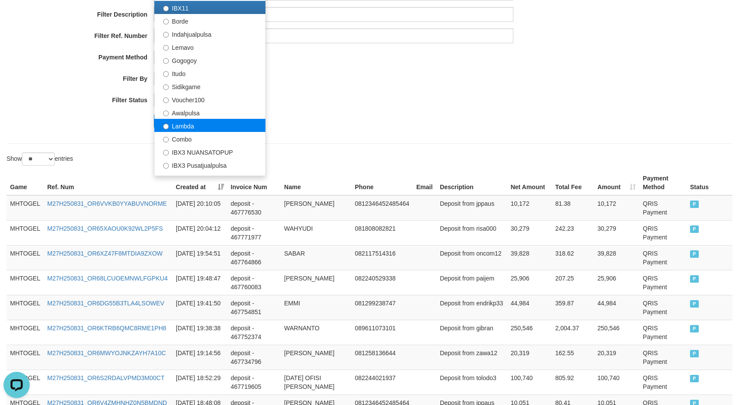
scroll to position [189, 0]
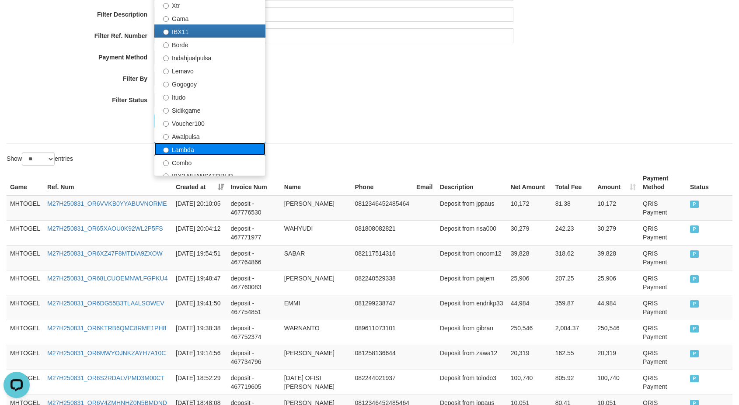
click at [198, 149] on label "Lambda" at bounding box center [209, 149] width 111 height 13
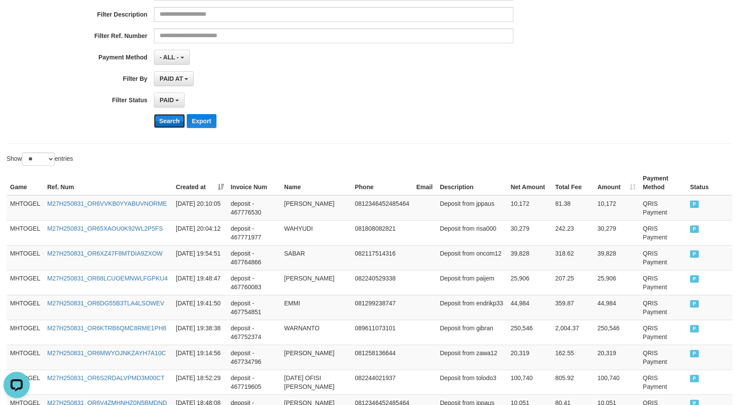
click at [167, 122] on button "Search" at bounding box center [169, 121] width 31 height 14
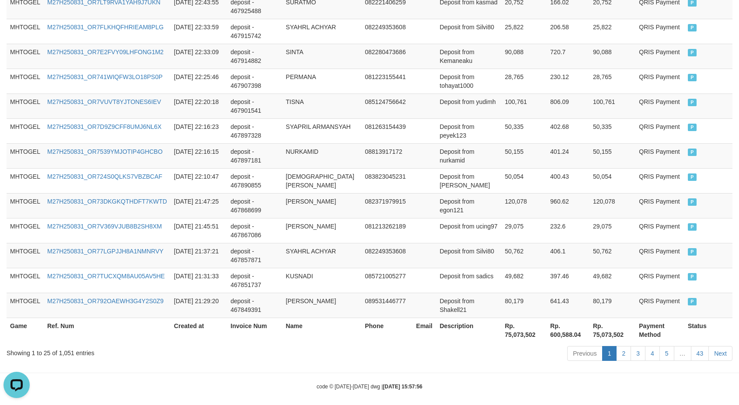
scroll to position [655, 0]
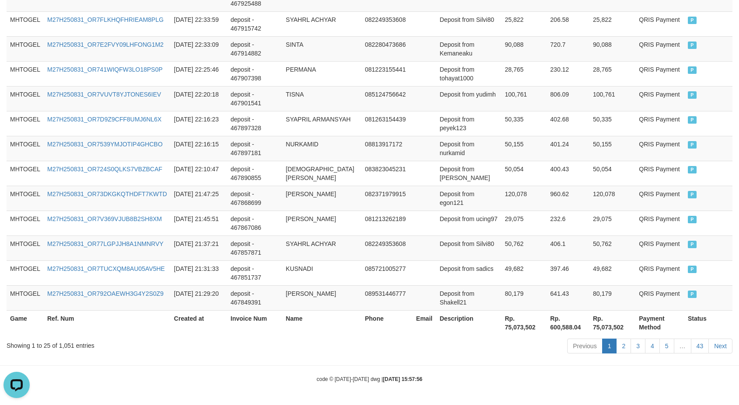
click at [512, 328] on th "Rp. 75,073,502" at bounding box center [523, 323] width 45 height 25
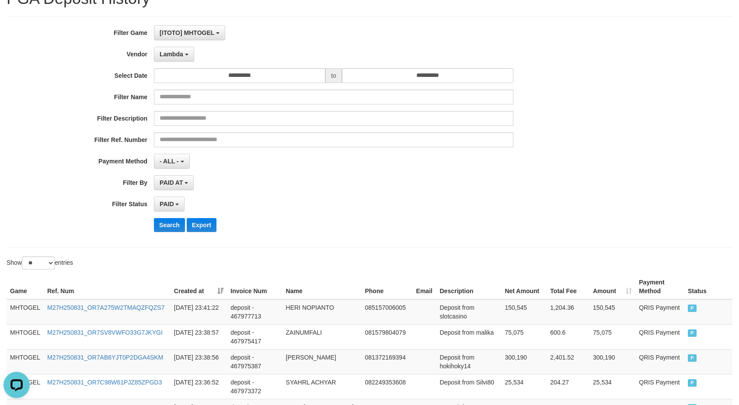
scroll to position [0, 0]
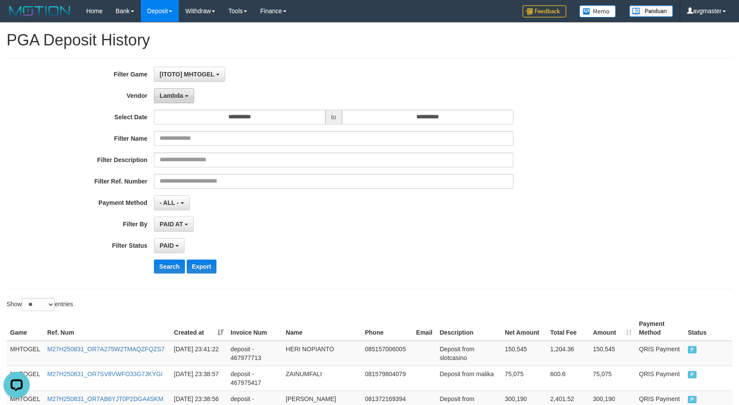
click at [180, 98] on span "Lambda" at bounding box center [172, 95] width 24 height 7
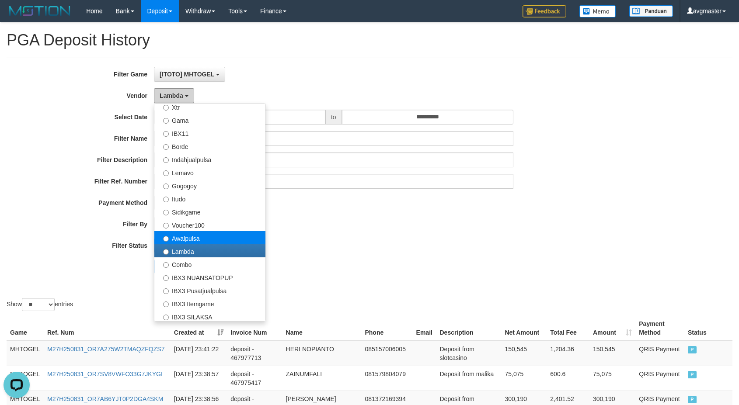
scroll to position [286, 0]
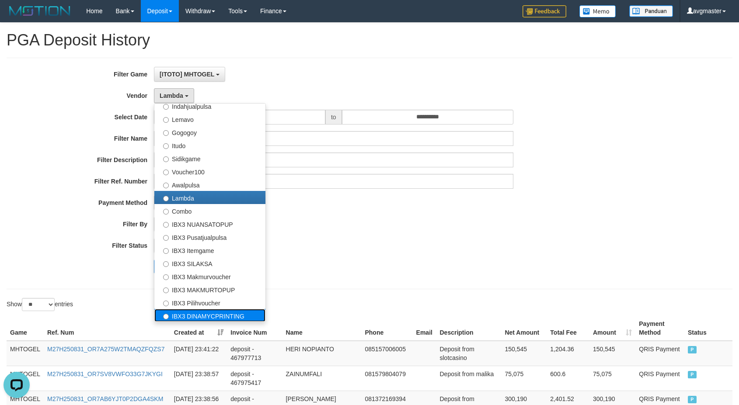
click at [218, 317] on label "IBX3 DINAMYCPRINTING" at bounding box center [209, 315] width 111 height 13
select select "**********"
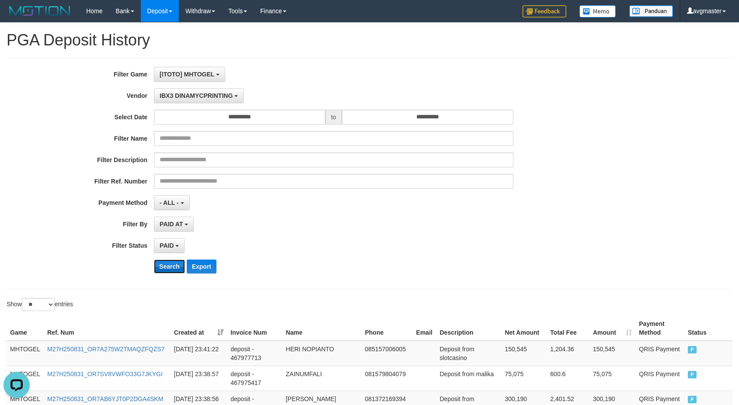
click at [164, 269] on button "Search" at bounding box center [169, 267] width 31 height 14
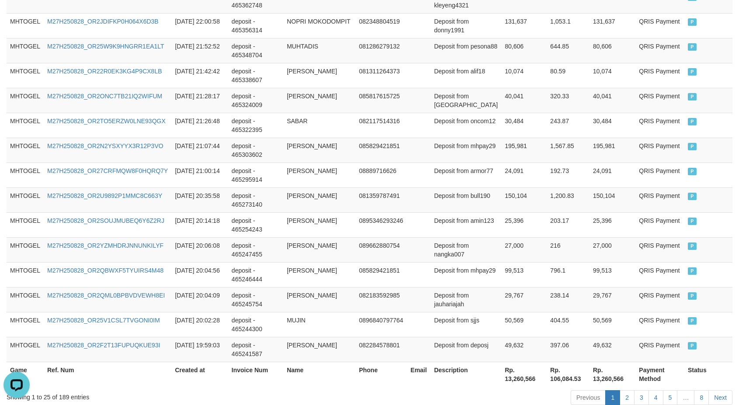
scroll to position [655, 0]
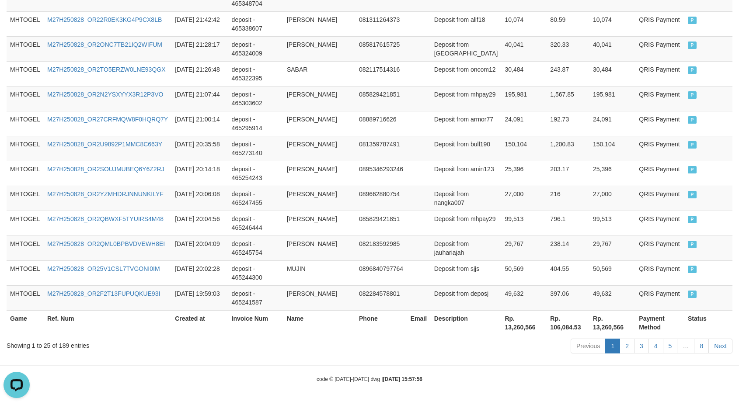
click at [512, 321] on th "Rp. 13,260,566" at bounding box center [523, 323] width 45 height 25
click at [512, 325] on th "Rp. 13,260,566" at bounding box center [523, 323] width 45 height 25
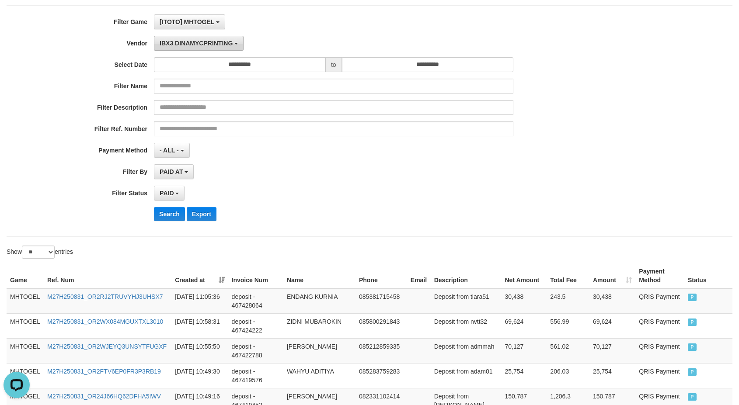
scroll to position [0, 0]
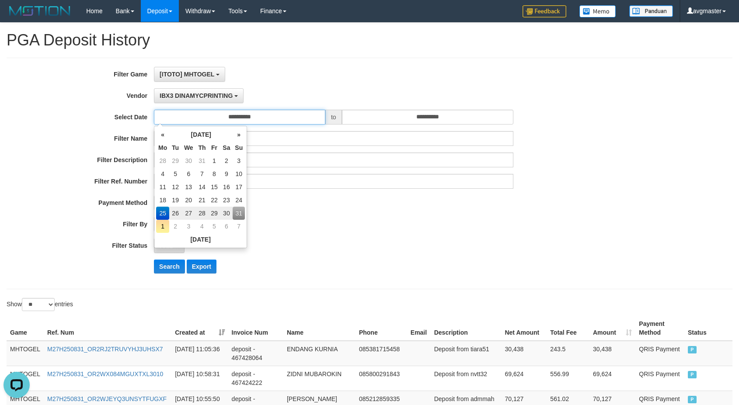
click at [252, 124] on input "**********" at bounding box center [239, 117] width 171 height 15
click at [236, 215] on td "31" at bounding box center [239, 213] width 12 height 13
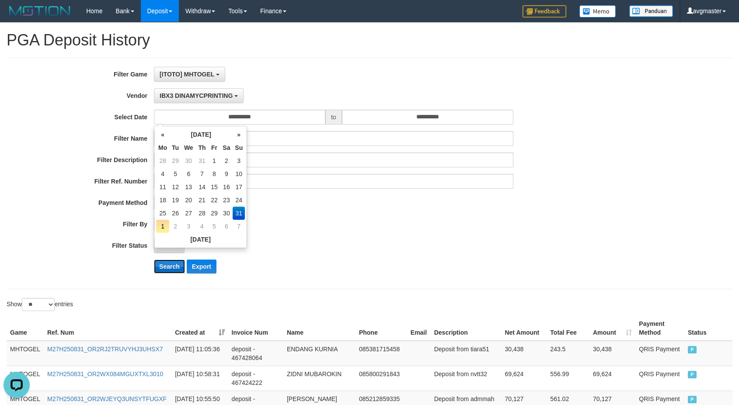
click at [171, 266] on button "Search" at bounding box center [169, 267] width 31 height 14
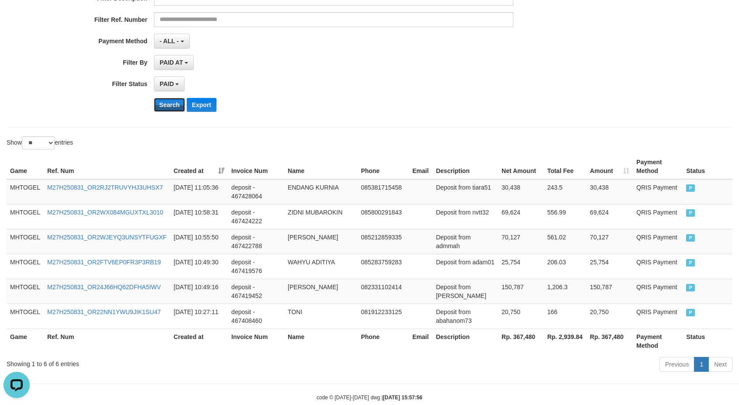
scroll to position [181, 0]
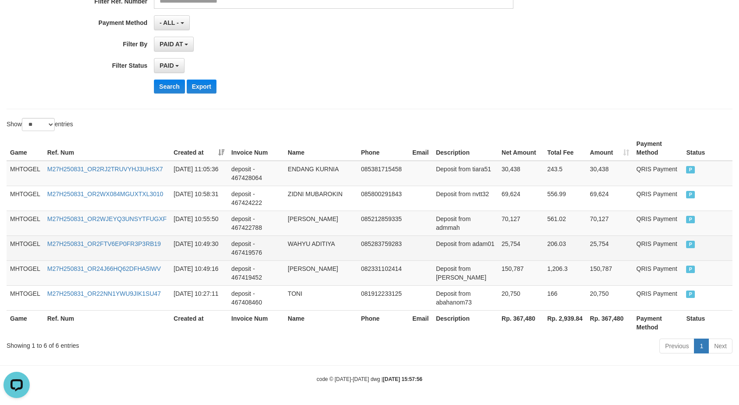
click at [649, 243] on td "QRIS Payment" at bounding box center [658, 248] width 50 height 25
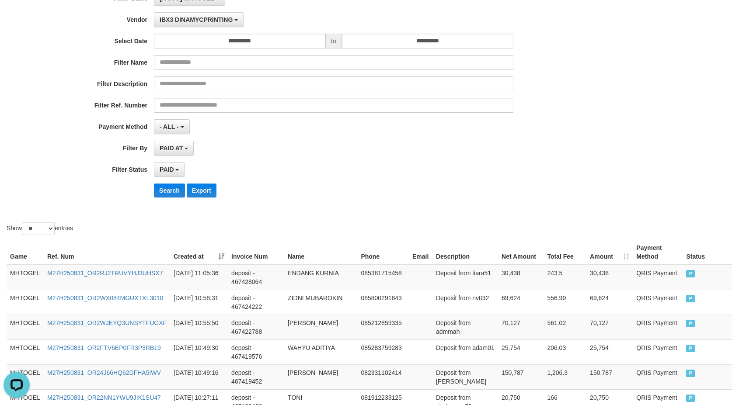
scroll to position [0, 0]
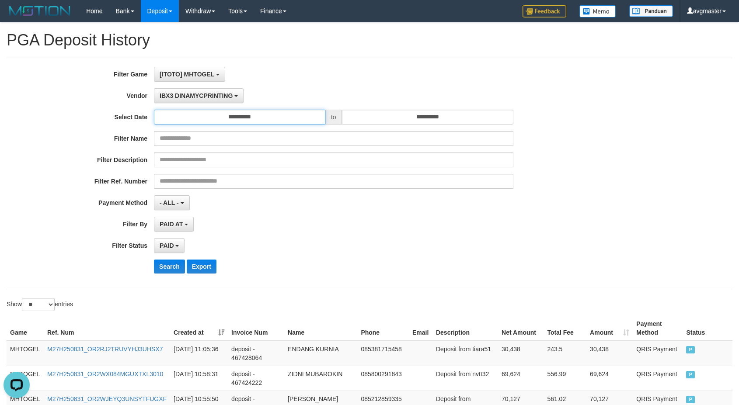
drag, startPoint x: 248, startPoint y: 123, endPoint x: 265, endPoint y: 173, distance: 52.8
click at [248, 124] on input "**********" at bounding box center [239, 117] width 171 height 15
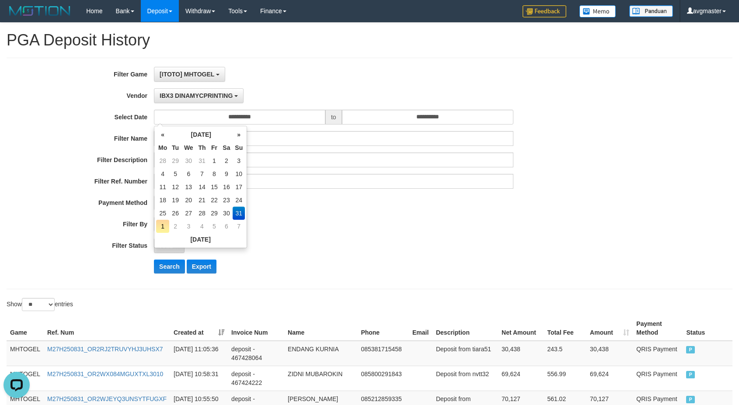
drag, startPoint x: 226, startPoint y: 211, endPoint x: 272, endPoint y: 193, distance: 49.5
click at [227, 212] on td "30" at bounding box center [226, 213] width 13 height 13
click at [294, 124] on input "**********" at bounding box center [239, 117] width 171 height 15
click at [238, 215] on td "31" at bounding box center [239, 213] width 12 height 13
type input "**********"
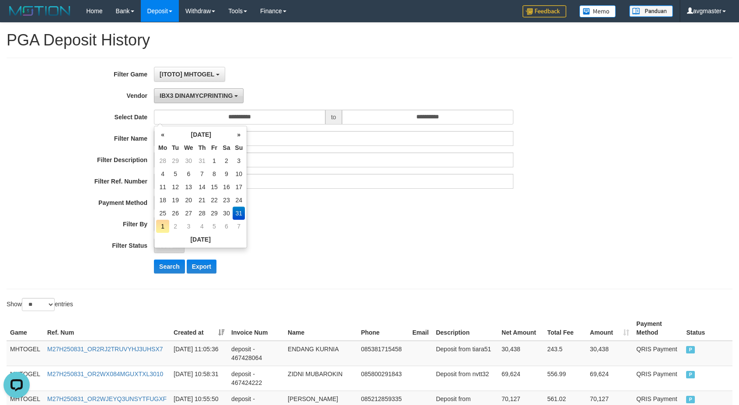
click at [221, 91] on button "IBX3 DINAMYCPRINTING" at bounding box center [199, 95] width 90 height 15
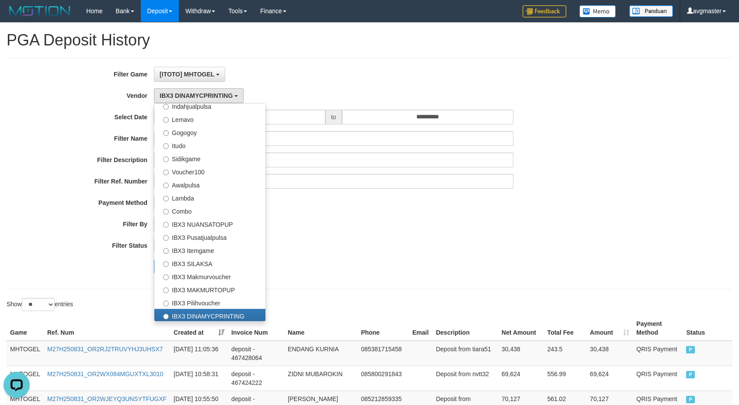
drag, startPoint x: 674, startPoint y: 265, endPoint x: 661, endPoint y: 260, distance: 13.2
click at [667, 262] on div "**********" at bounding box center [369, 173] width 739 height 213
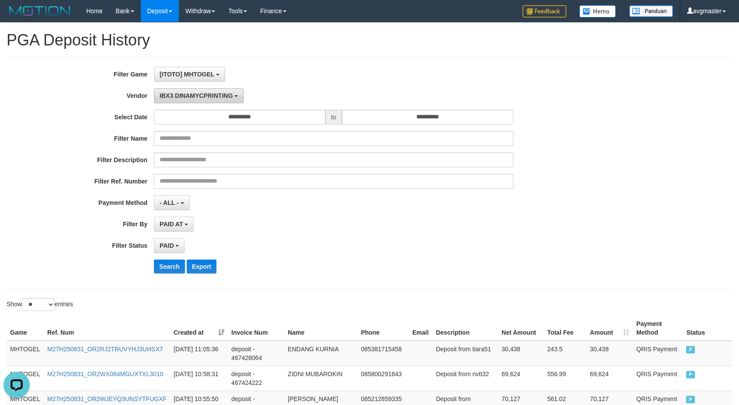
click at [201, 95] on span "IBX3 DINAMYCPRINTING" at bounding box center [196, 95] width 73 height 7
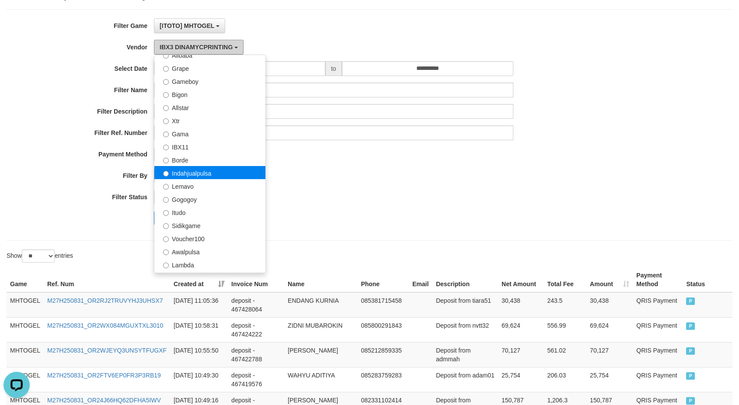
scroll to position [194, 0]
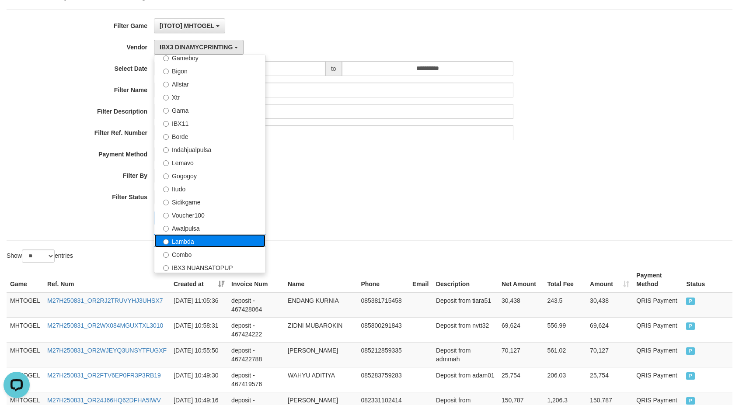
click at [196, 239] on label "Lambda" at bounding box center [209, 240] width 111 height 13
select select "**********"
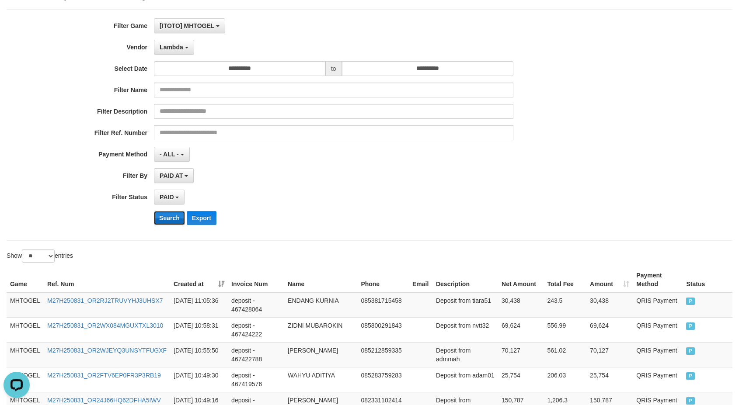
click at [171, 222] on button "Search" at bounding box center [169, 218] width 31 height 14
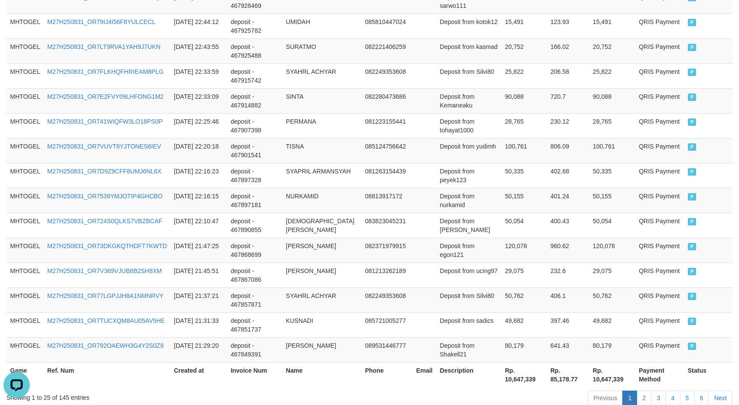
scroll to position [655, 0]
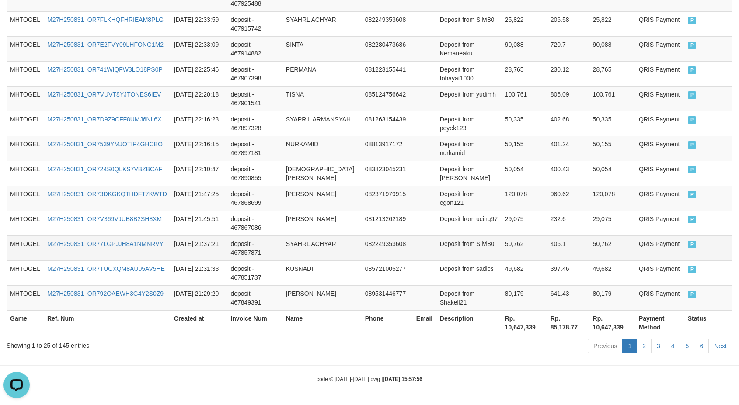
click at [640, 246] on td "QRIS Payment" at bounding box center [660, 248] width 49 height 25
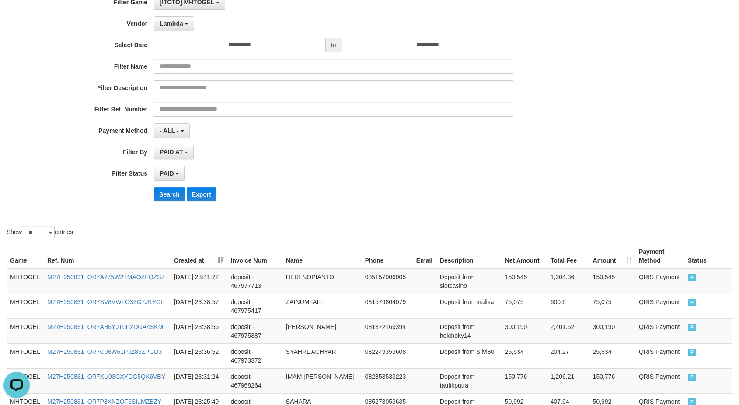
scroll to position [0, 0]
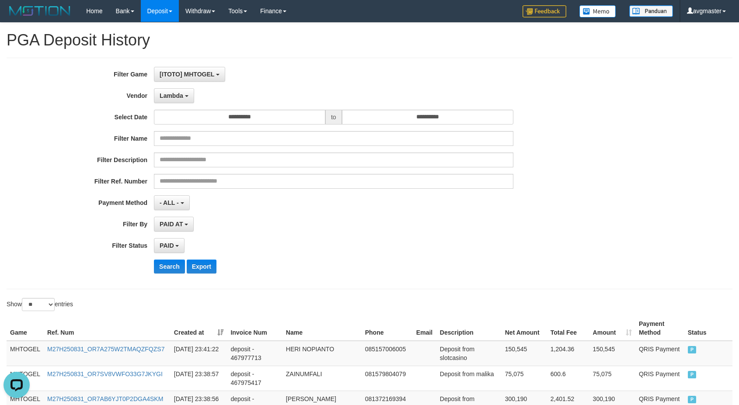
drag, startPoint x: 679, startPoint y: 212, endPoint x: 554, endPoint y: 229, distance: 126.3
click at [679, 212] on div "**********" at bounding box center [369, 173] width 739 height 213
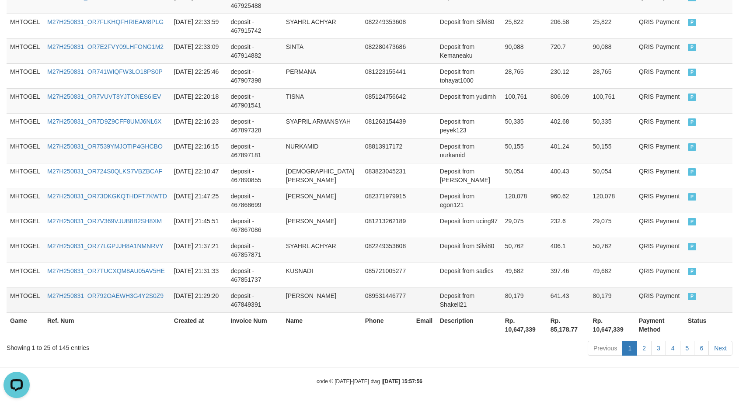
scroll to position [655, 0]
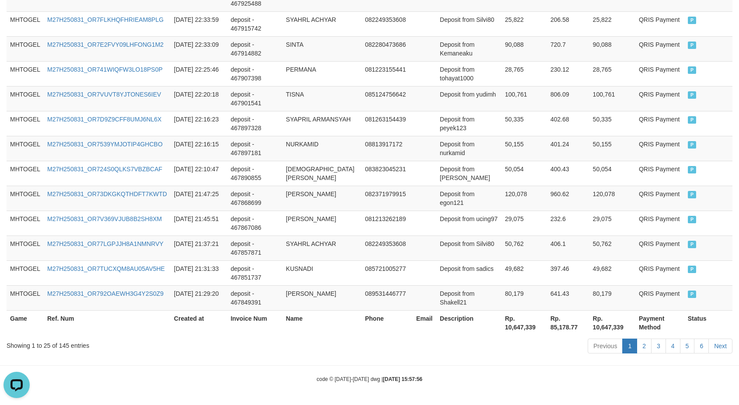
click at [525, 329] on th "Rp. 10,647,339" at bounding box center [524, 323] width 45 height 25
